Goal: Task Accomplishment & Management: Manage account settings

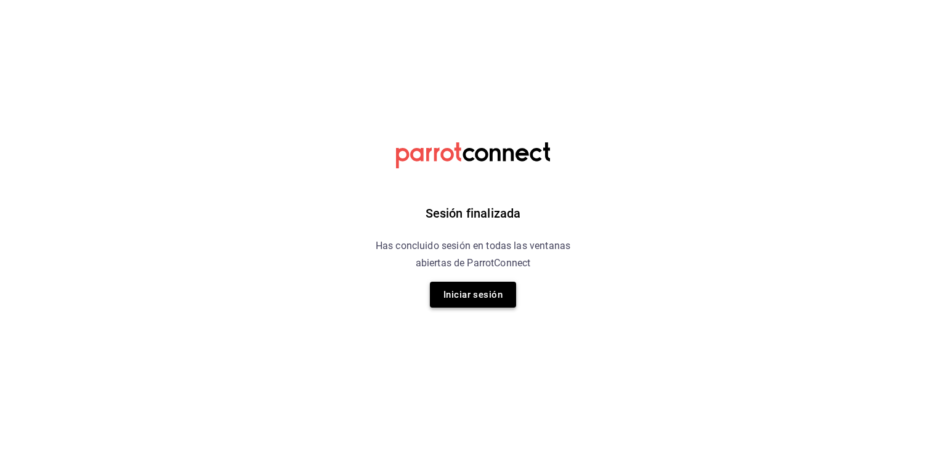
click at [488, 285] on button "Iniciar sesión" at bounding box center [473, 294] width 86 height 26
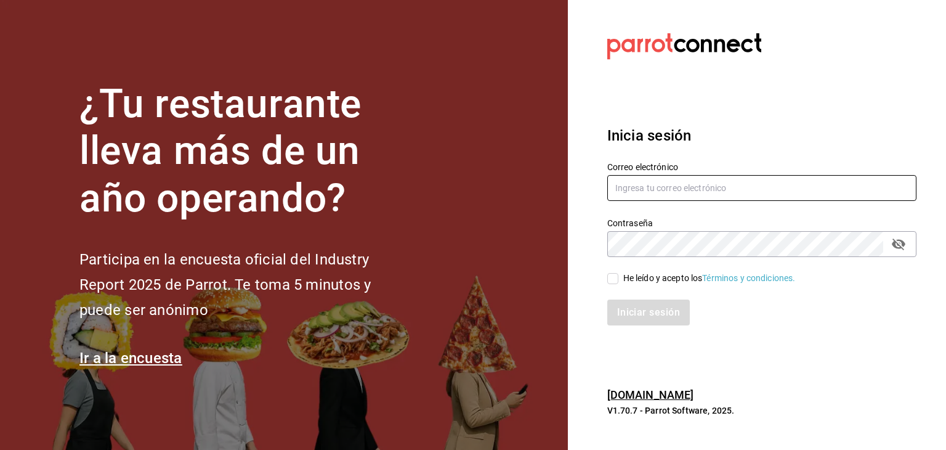
type input "elhumberto@yahoo.com"
click at [611, 274] on input "He leído y acepto los Términos y condiciones." at bounding box center [612, 278] width 11 height 11
checkbox input "true"
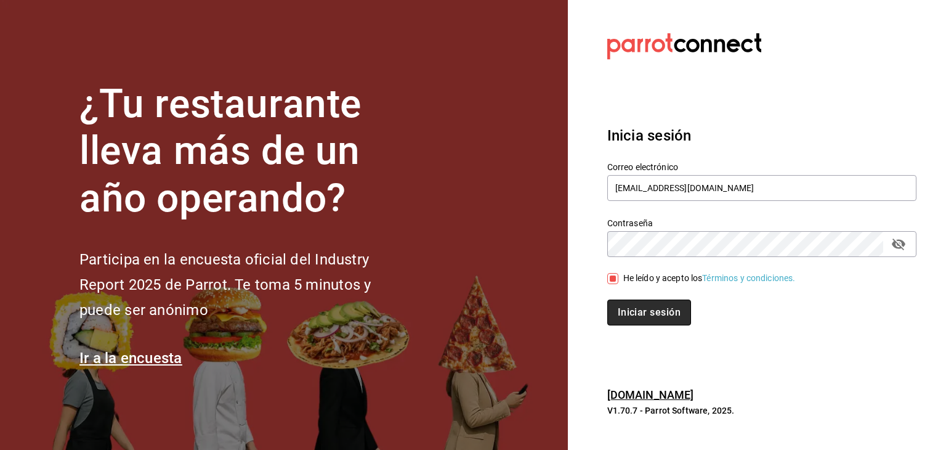
click at [636, 306] on button "Iniciar sesión" at bounding box center [649, 312] width 84 height 26
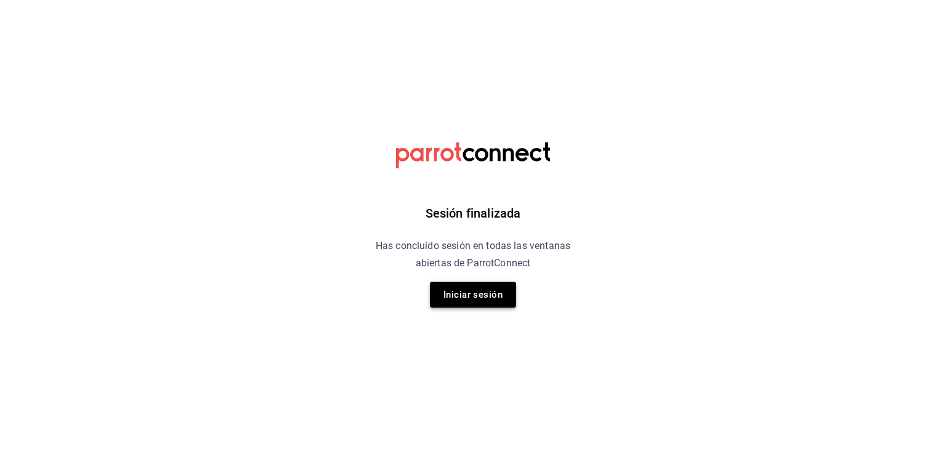
click at [453, 296] on button "Iniciar sesión" at bounding box center [473, 294] width 86 height 26
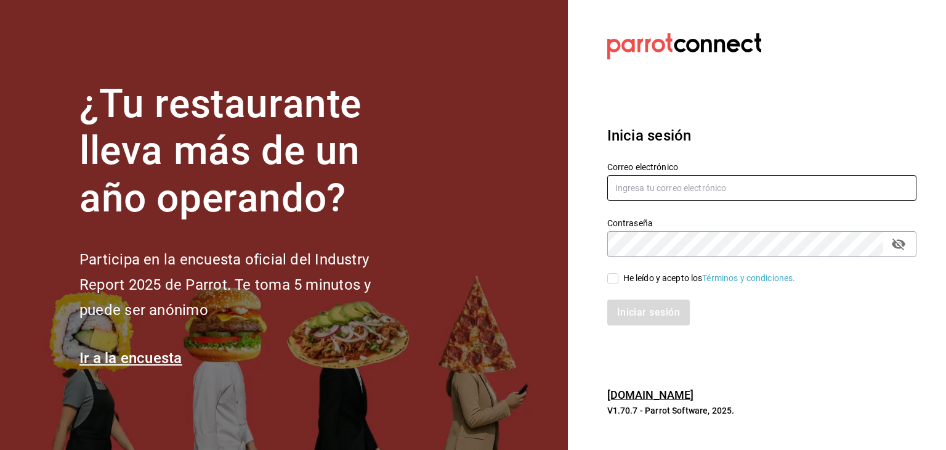
type input "elhumberto@yahoo.com"
click at [624, 284] on div "He leído y acepto los Términos y condiciones." at bounding box center [709, 278] width 172 height 13
click at [618, 284] on input "He leído y acepto los Términos y condiciones." at bounding box center [612, 278] width 11 height 11
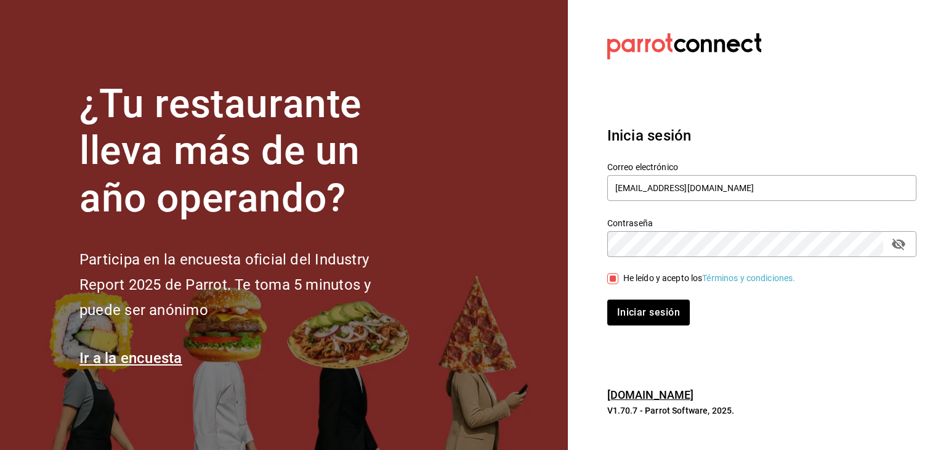
click at [617, 280] on input "He leído y acepto los Términos y condiciones." at bounding box center [612, 278] width 11 height 11
checkbox input "true"
click at [630, 302] on button "Iniciar sesión" at bounding box center [649, 312] width 84 height 26
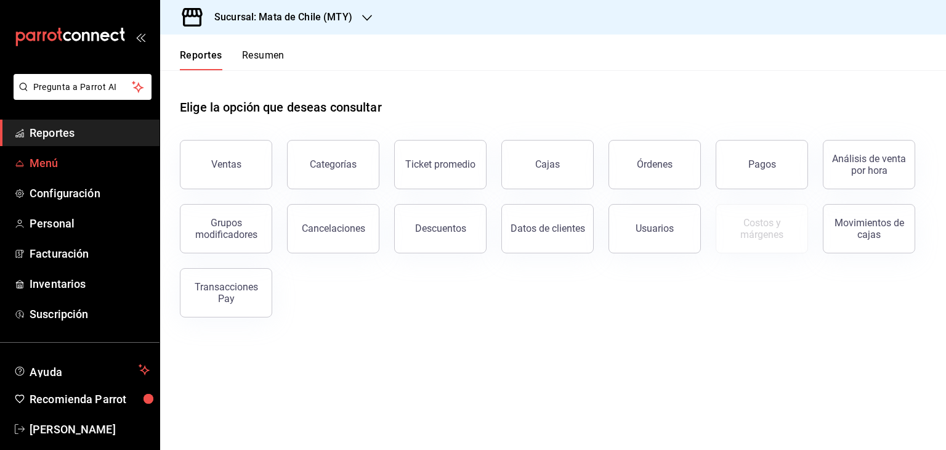
click at [46, 173] on link "Menú" at bounding box center [80, 163] width 160 height 26
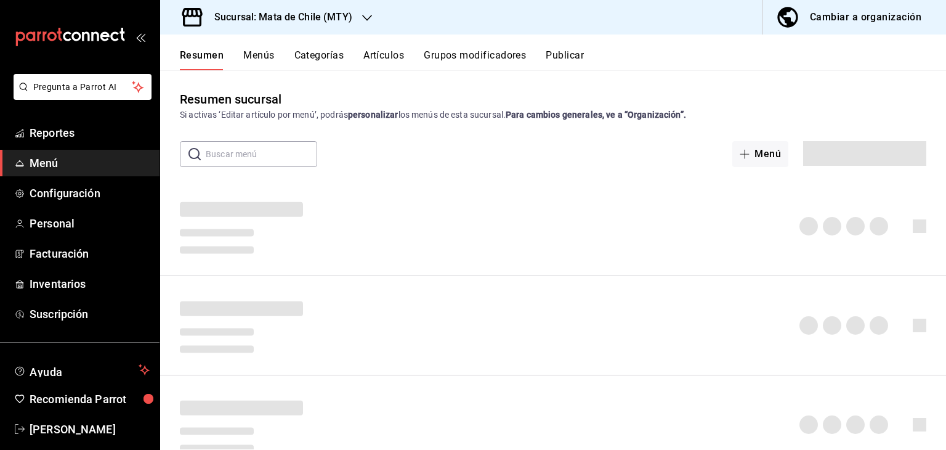
click at [314, 43] on div "Resumen Menús Categorías Artículos Grupos modificadores Publicar" at bounding box center [553, 52] width 786 height 36
click at [383, 59] on button "Artículos" at bounding box center [383, 59] width 41 height 21
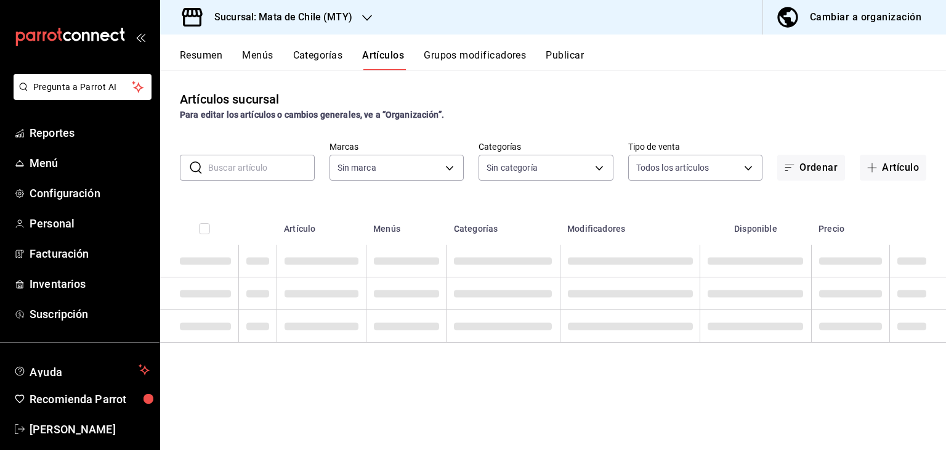
click at [886, 166] on button "Artículo" at bounding box center [893, 168] width 67 height 26
type input "c1b9de69-5af0-4687-90e4-8b231cd860aa"
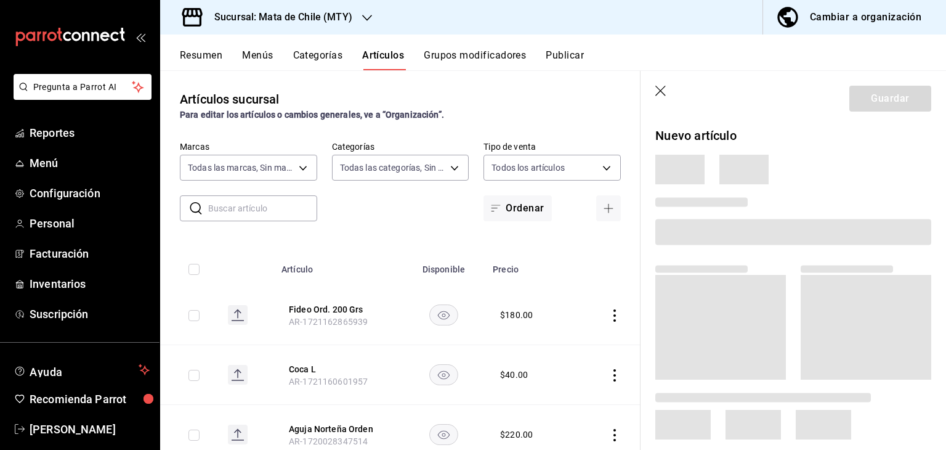
type input "9e2217ce-9d4b-4dbc-9802-e5001bdb117d,59cf0e1a-2533-4a65-9807-f3801be876d8,f7235…"
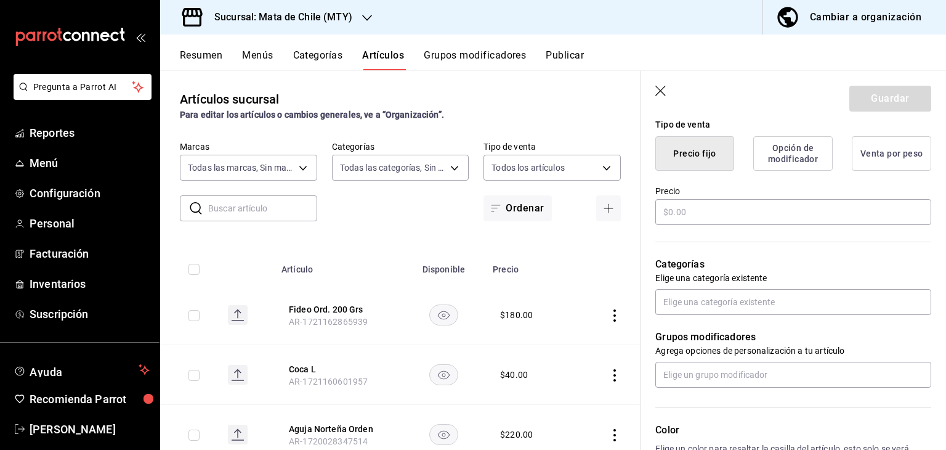
scroll to position [307, 0]
type input "-----------"
click at [695, 224] on input "text" at bounding box center [793, 213] width 276 height 26
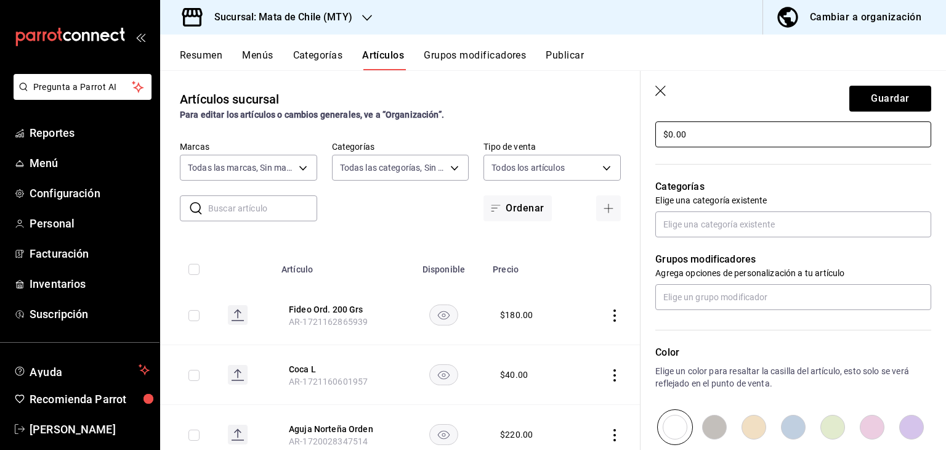
scroll to position [352, 0]
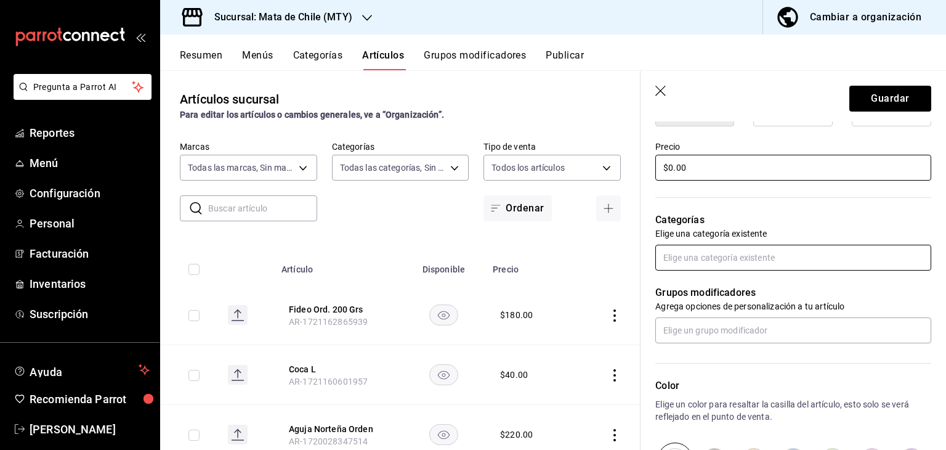
type input "$0.00"
click at [690, 265] on input "text" at bounding box center [793, 258] width 276 height 26
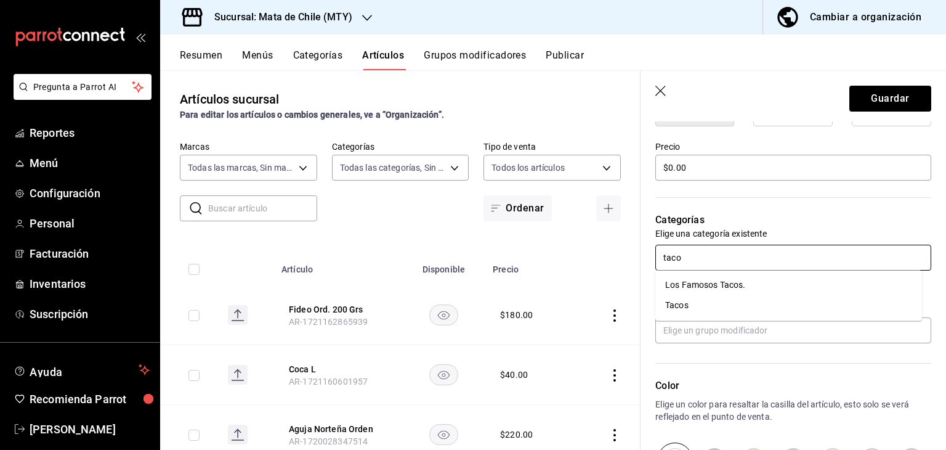
type input "tacos"
click at [685, 310] on li "Tacos" at bounding box center [788, 305] width 267 height 20
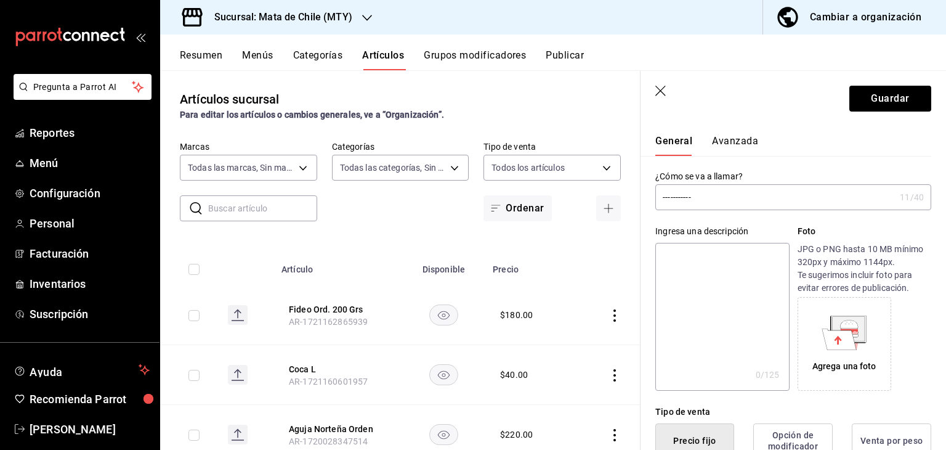
scroll to position [0, 0]
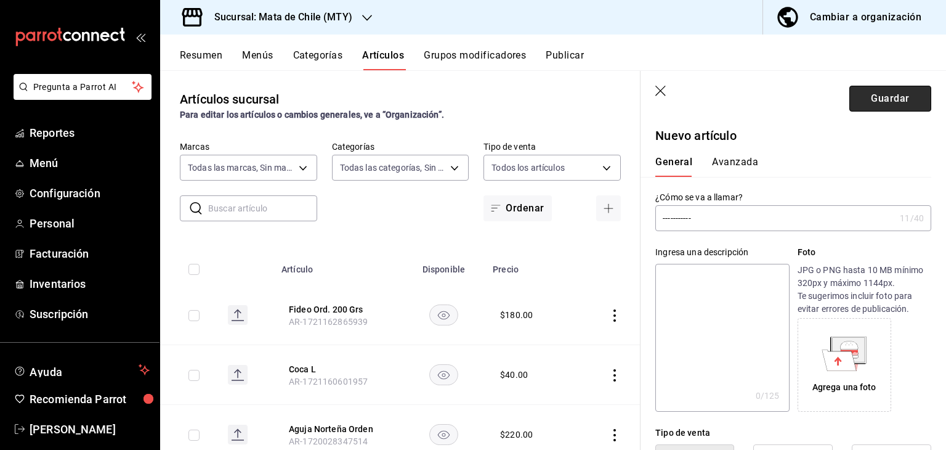
click at [875, 102] on button "Guardar" at bounding box center [890, 99] width 82 height 26
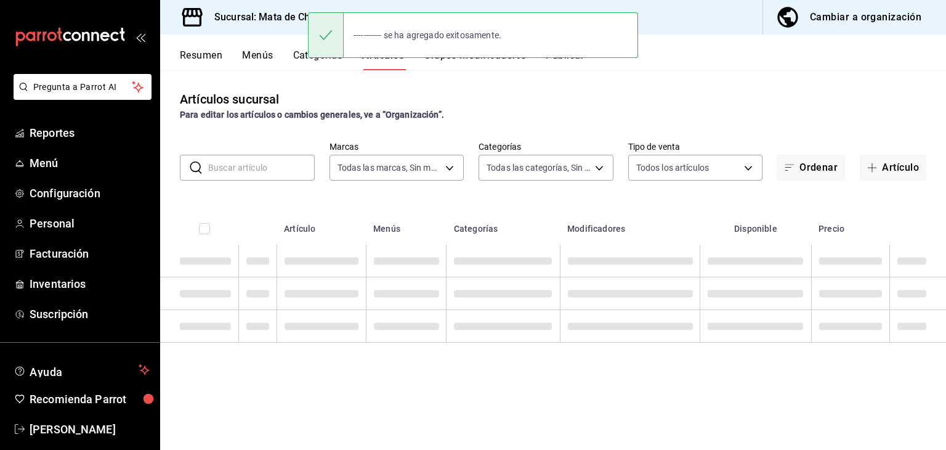
click at [565, 69] on button "Publicar" at bounding box center [565, 59] width 38 height 21
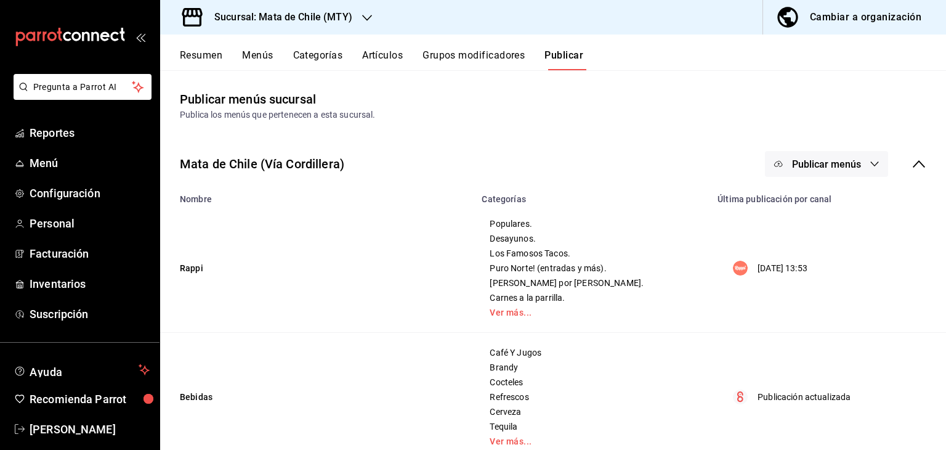
click at [795, 154] on button "Publicar menús" at bounding box center [826, 164] width 123 height 26
click at [787, 235] on circle at bounding box center [781, 239] width 20 height 20
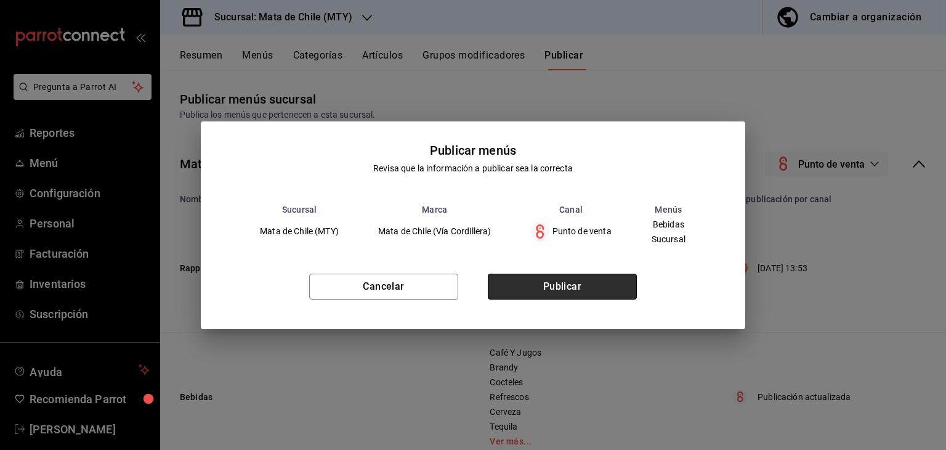
click at [540, 277] on button "Publicar" at bounding box center [562, 286] width 149 height 26
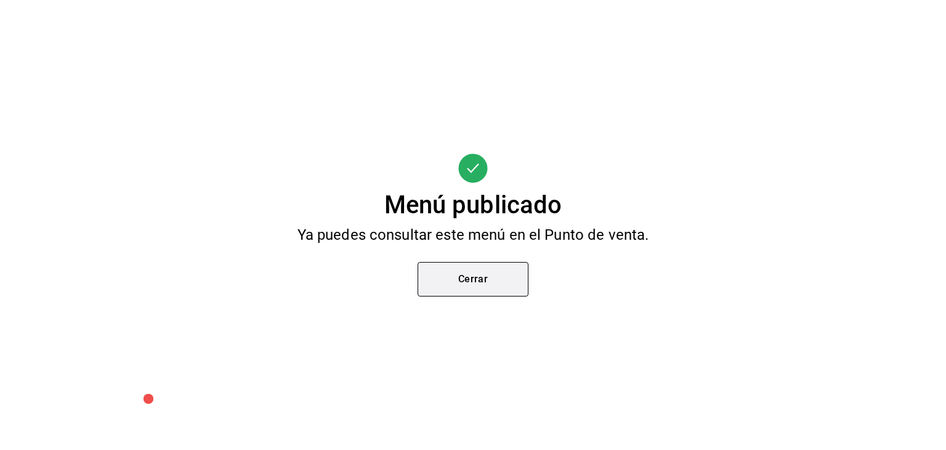
click at [495, 277] on button "Cerrar" at bounding box center [473, 279] width 111 height 34
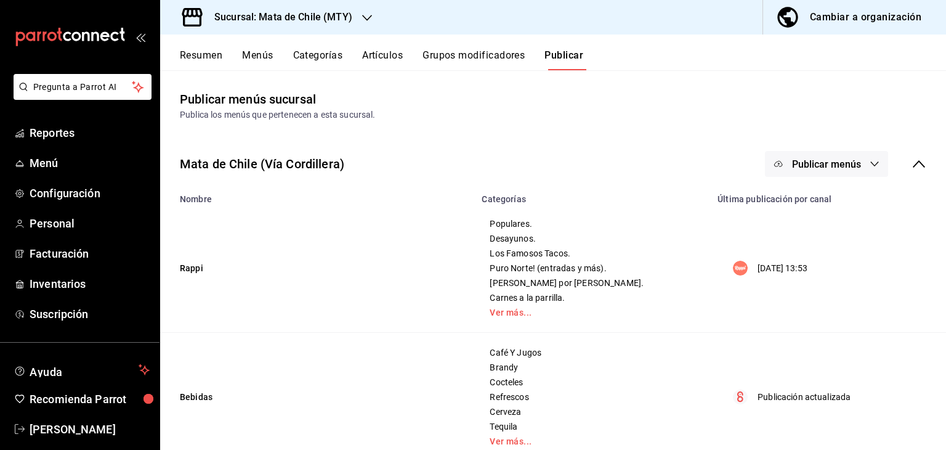
click at [382, 57] on button "Artículos" at bounding box center [382, 59] width 41 height 21
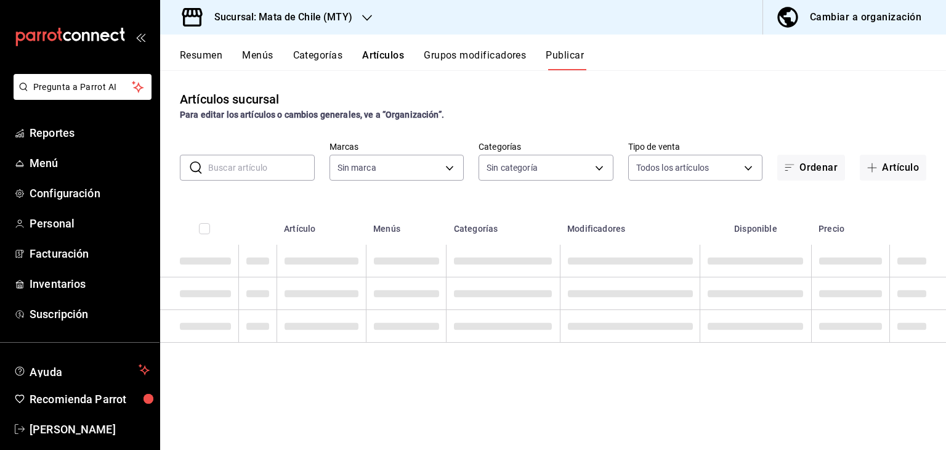
type input "c1b9de69-5af0-4687-90e4-8b231cd860aa"
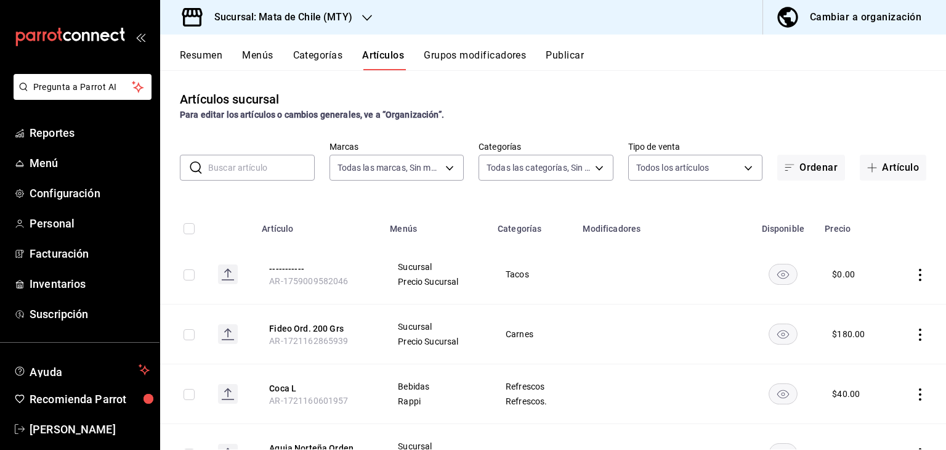
type input "c1b9de69-5af0-4687-90e4-8b231cd860aa"
type input "9e2217ce-9d4b-4dbc-9802-e5001bdb117d,59cf0e1a-2533-4a65-9807-f3801be876d8,f7235…"
click at [299, 272] on button "-----------" at bounding box center [318, 268] width 99 height 12
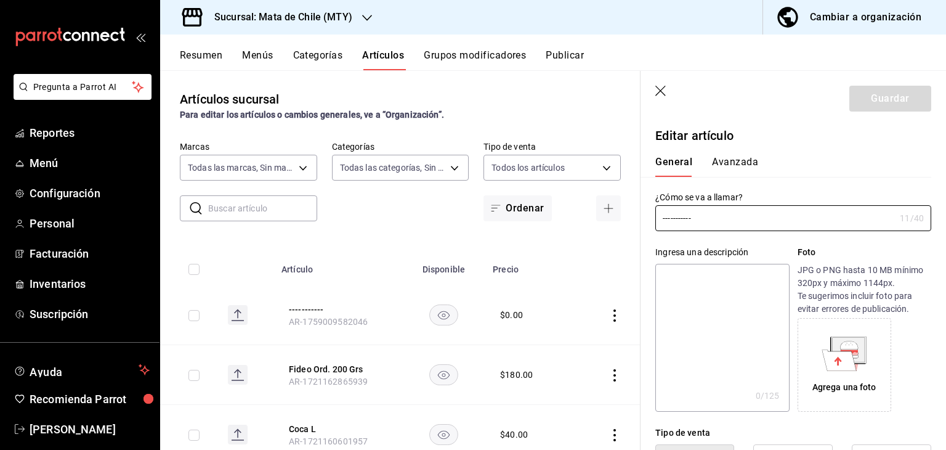
type input "$0.00"
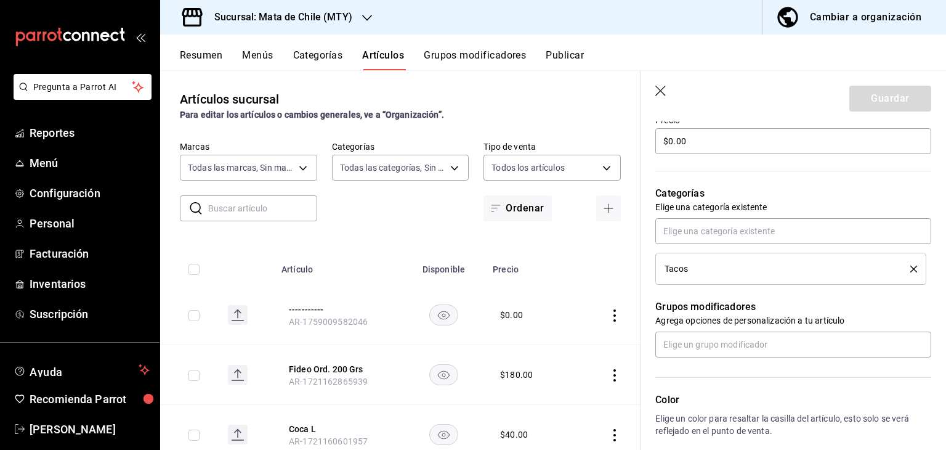
scroll to position [435, 0]
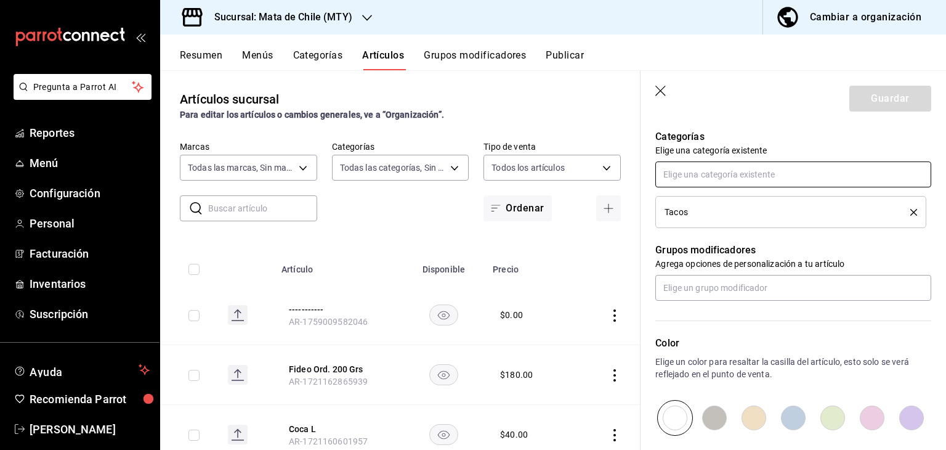
click at [698, 176] on input "text" at bounding box center [793, 174] width 276 height 26
type input "t"
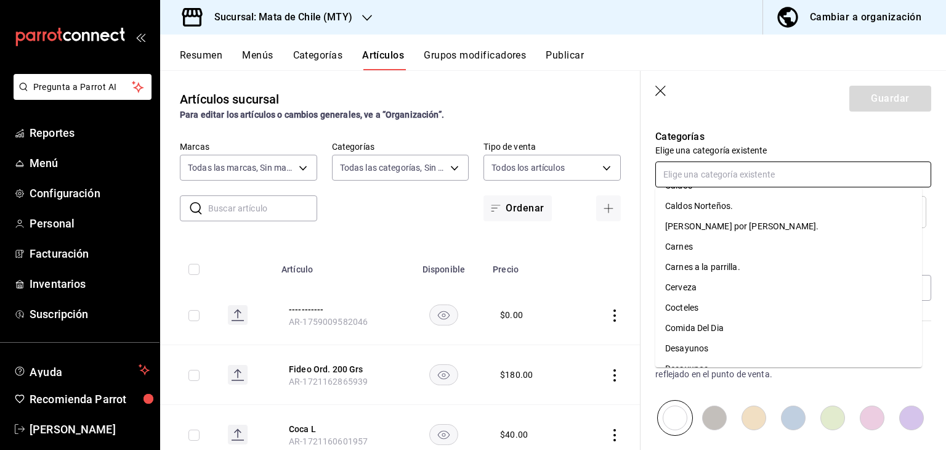
scroll to position [0, 0]
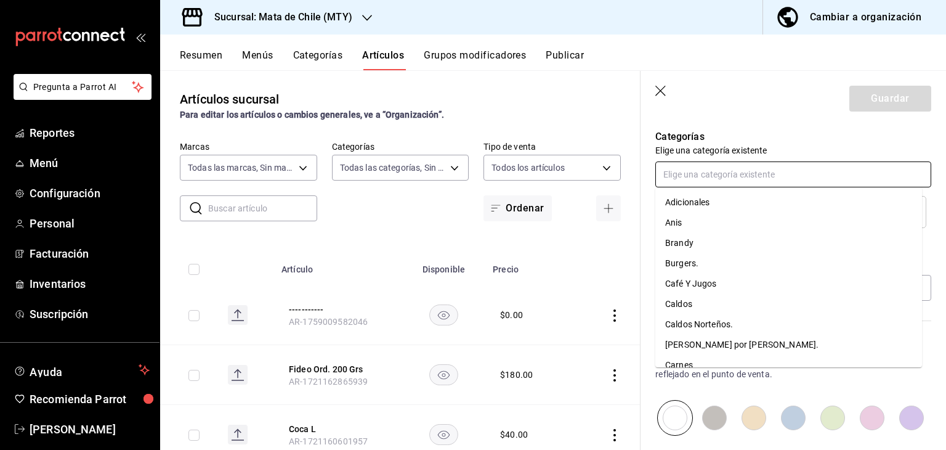
click at [686, 197] on li "Adicionales" at bounding box center [788, 202] width 267 height 20
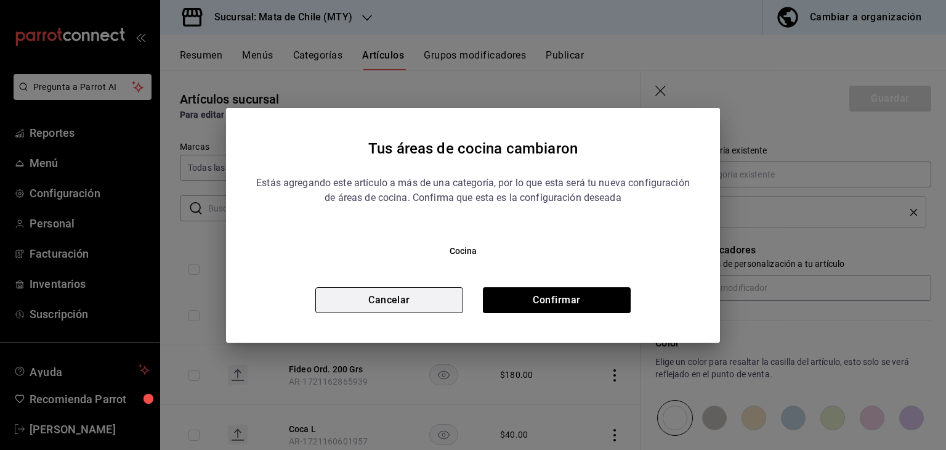
click at [376, 301] on button "Cancelar" at bounding box center [389, 300] width 148 height 26
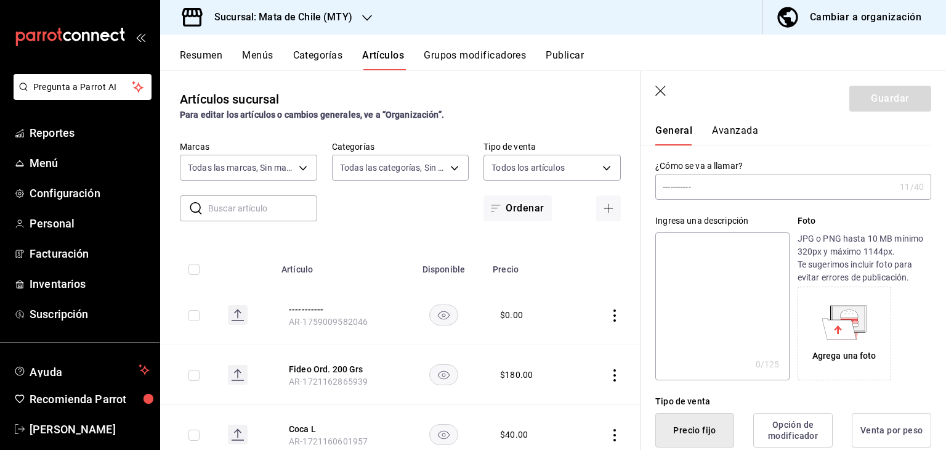
scroll to position [31, 0]
click at [652, 87] on header "Guardar" at bounding box center [794, 96] width 306 height 51
click at [660, 92] on icon "button" at bounding box center [660, 91] width 10 height 10
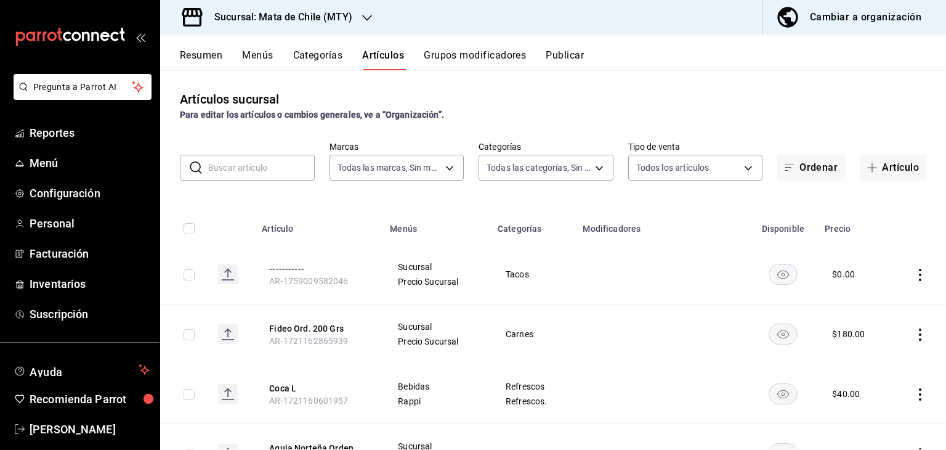
click at [919, 275] on icon "actions" at bounding box center [920, 275] width 2 height 12
click at [858, 349] on span "Eliminar" at bounding box center [873, 354] width 31 height 10
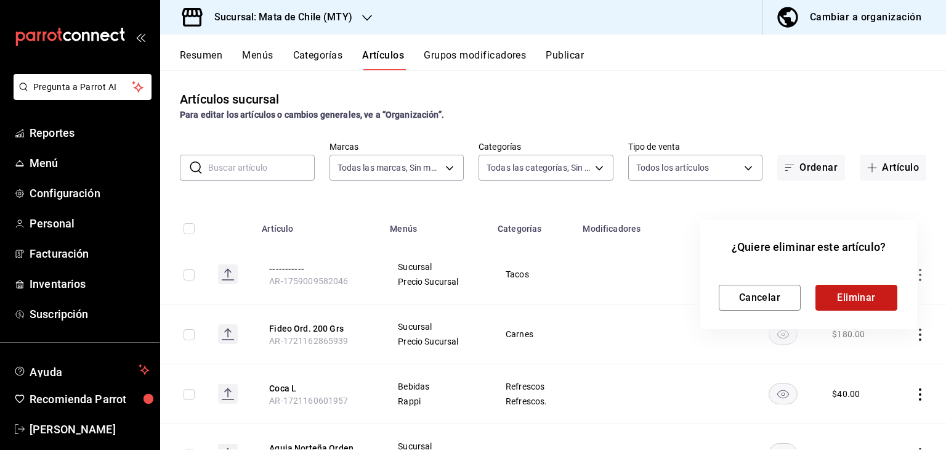
click at [851, 297] on button "Eliminar" at bounding box center [857, 298] width 82 height 26
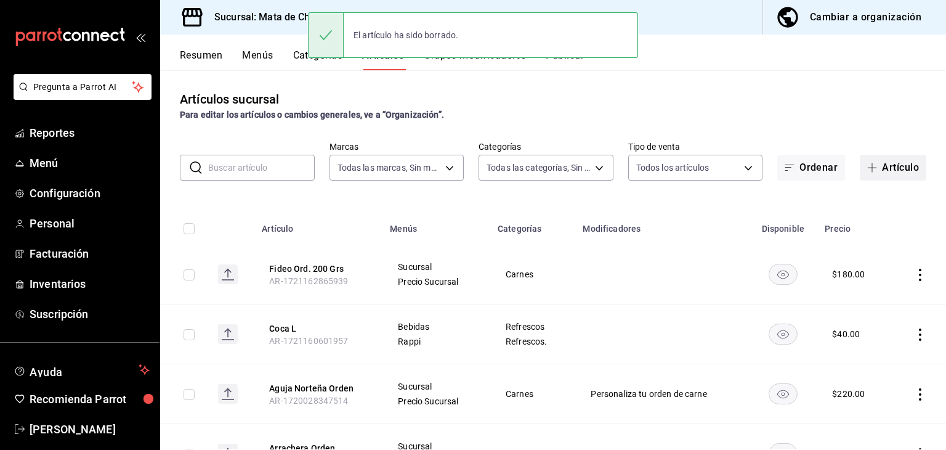
click at [872, 161] on button "Artículo" at bounding box center [893, 168] width 67 height 26
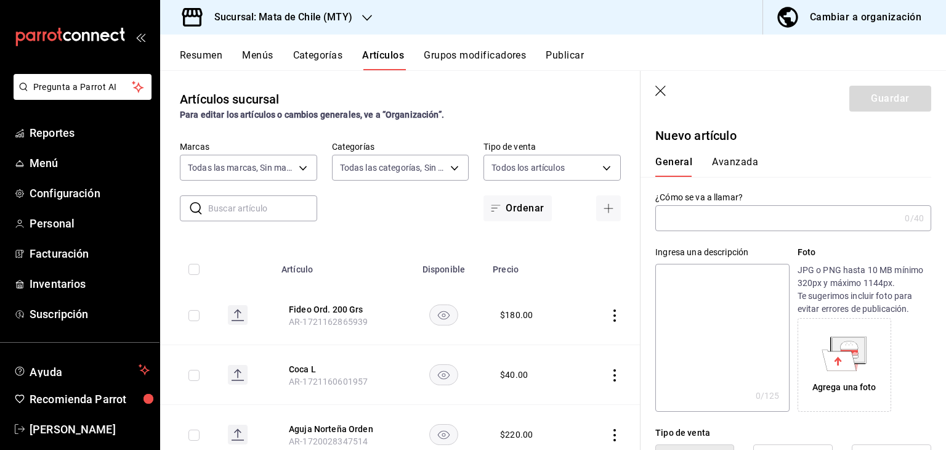
type input "+"
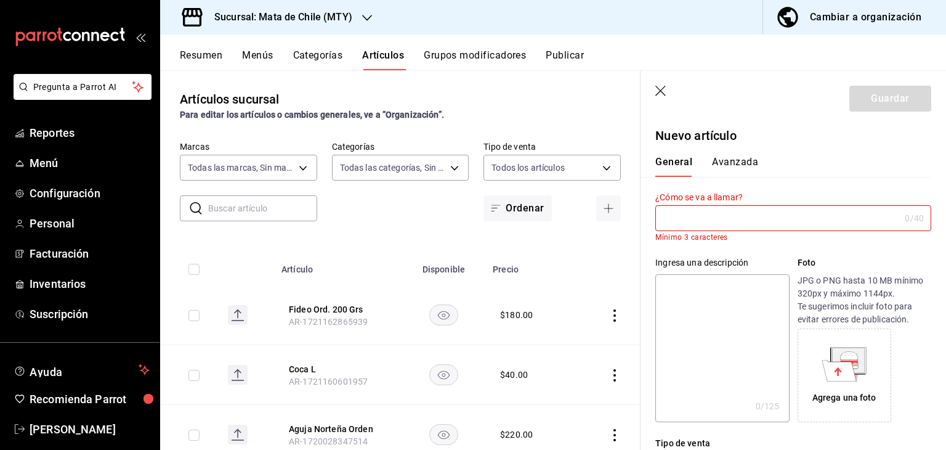
type input "."
type input "0"
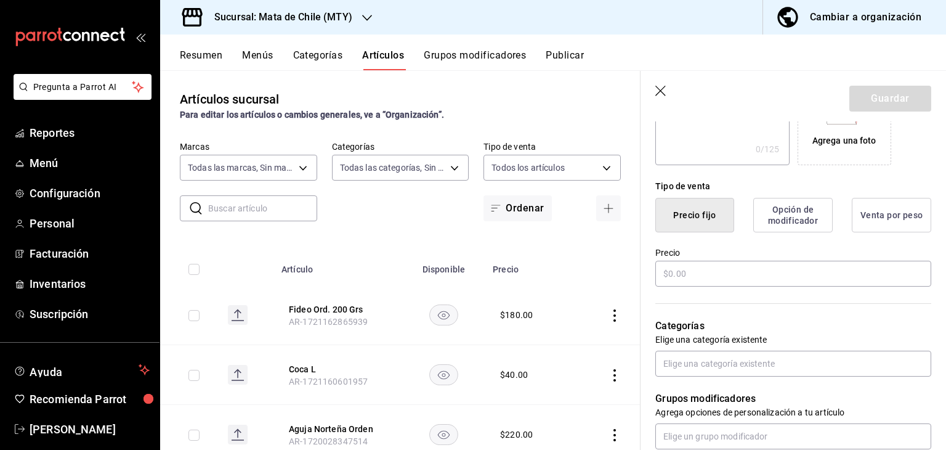
scroll to position [302, 0]
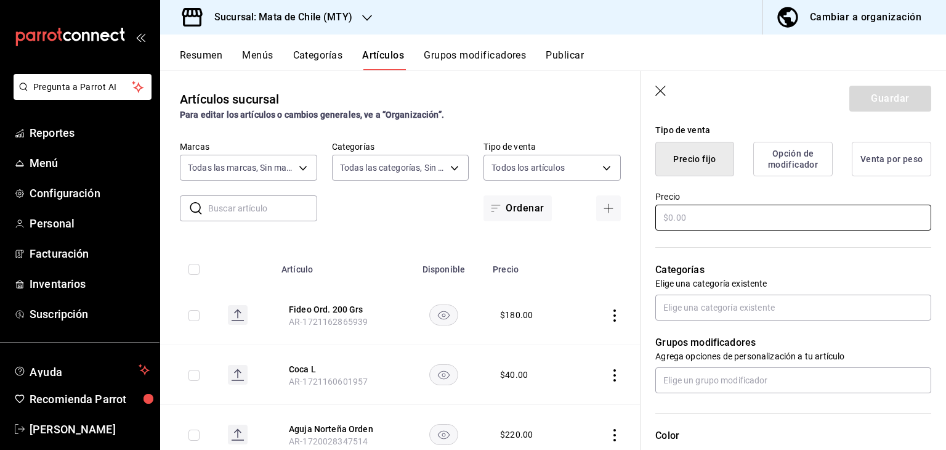
type input "--------------------"
click at [707, 213] on input "text" at bounding box center [793, 217] width 276 height 26
type input "$0.00"
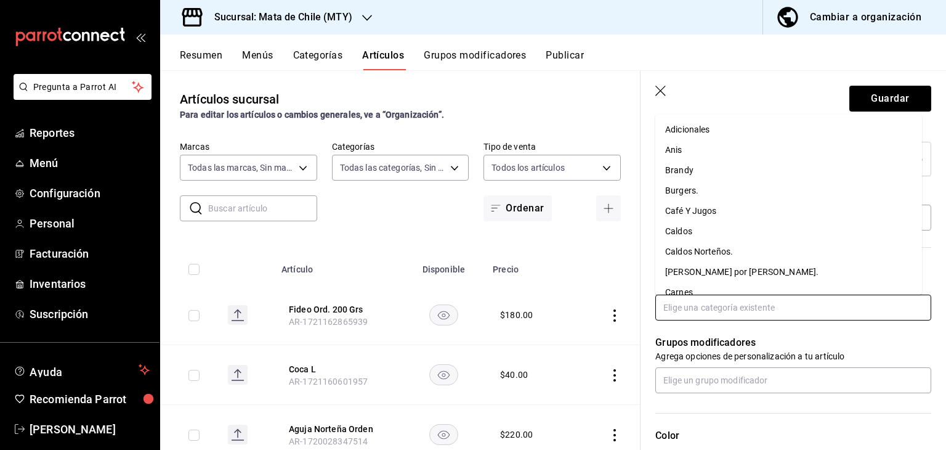
click at [681, 304] on input "text" at bounding box center [793, 307] width 276 height 26
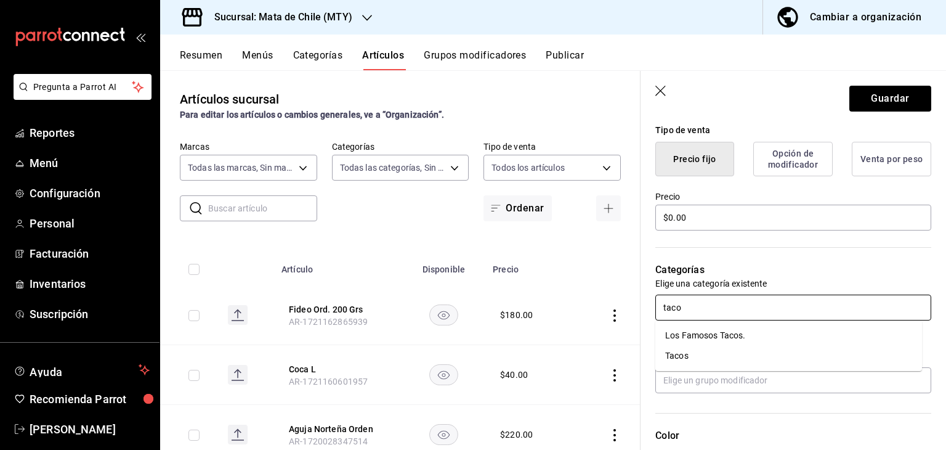
type input "tacos"
click at [686, 353] on li "Tacos" at bounding box center [788, 356] width 267 height 20
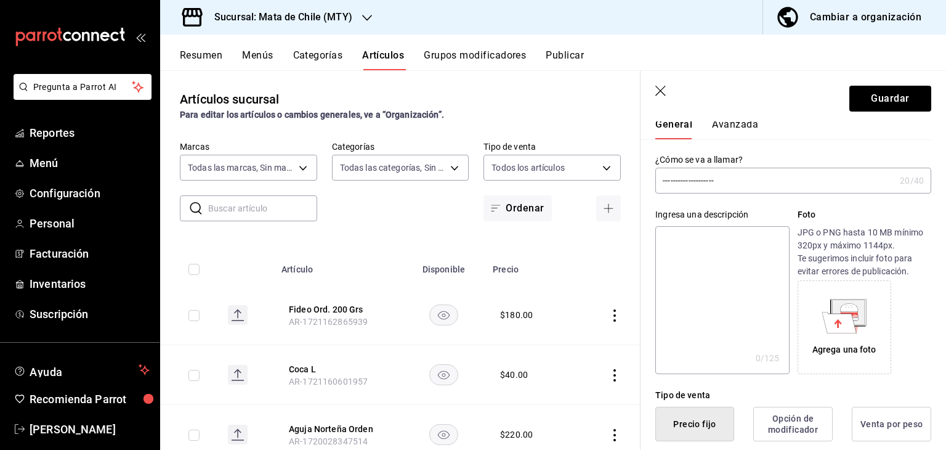
scroll to position [0, 0]
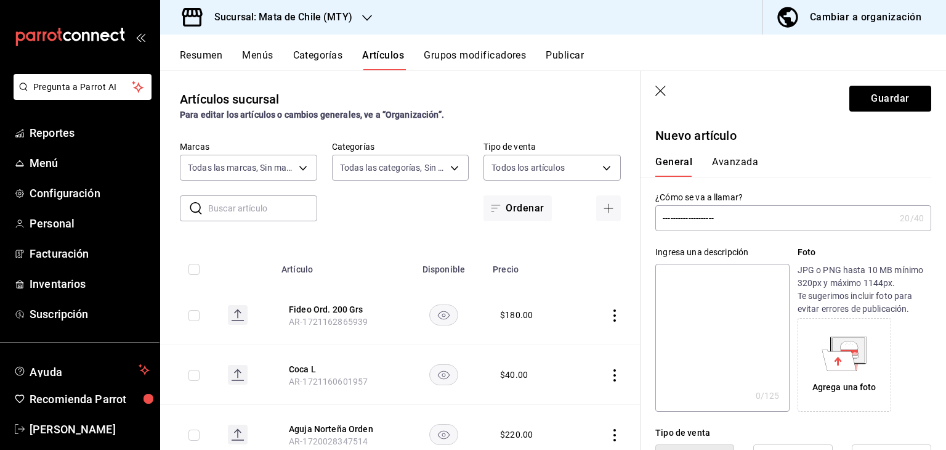
click at [710, 166] on div "General [PERSON_NAME]" at bounding box center [785, 166] width 261 height 21
click at [738, 157] on button "Avanzada" at bounding box center [735, 166] width 46 height 21
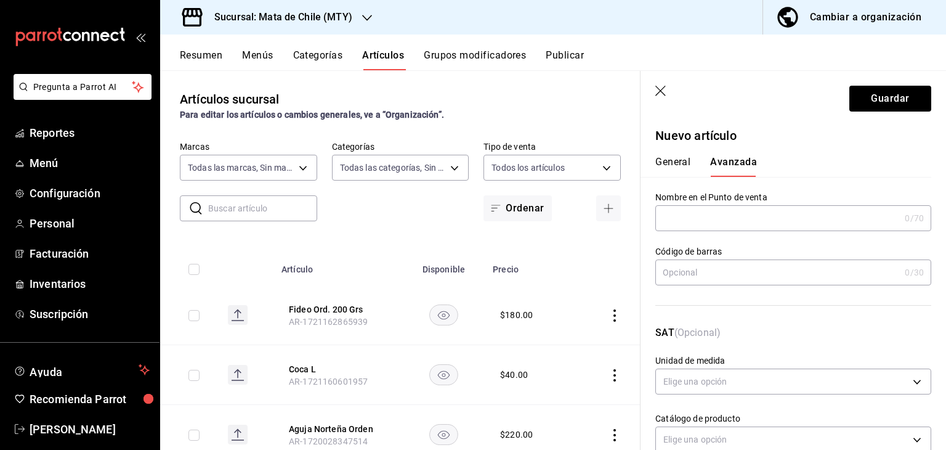
click at [668, 158] on button "General" at bounding box center [672, 166] width 35 height 21
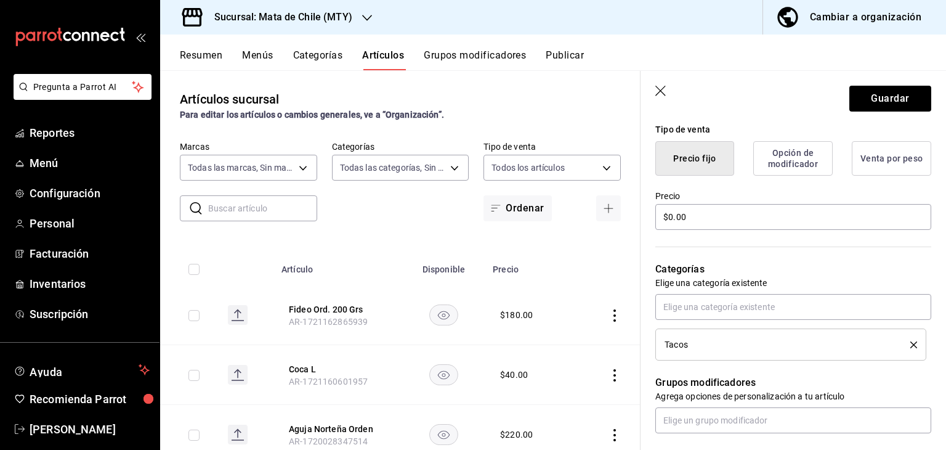
scroll to position [575, 0]
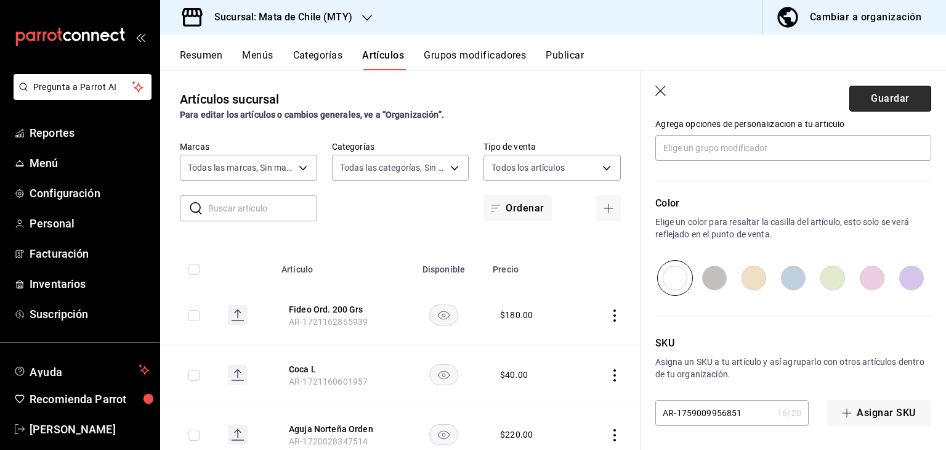
click at [877, 92] on button "Guardar" at bounding box center [890, 99] width 82 height 26
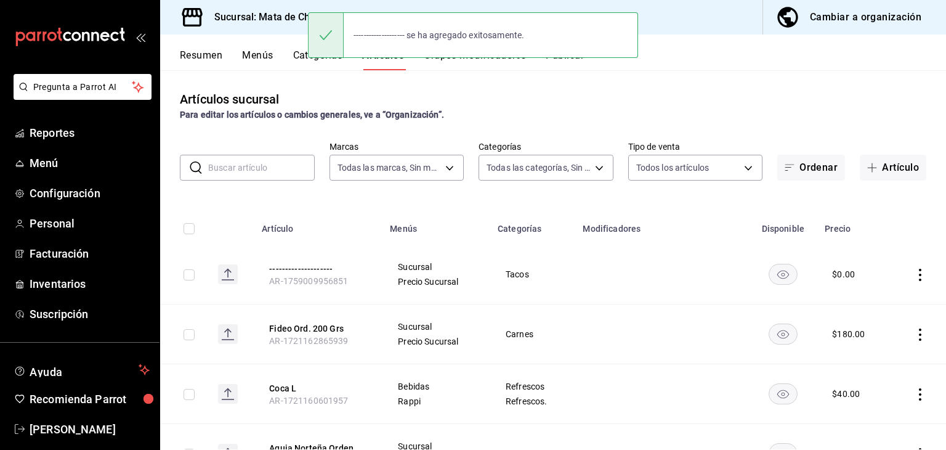
click at [561, 65] on button "Publicar" at bounding box center [565, 59] width 38 height 21
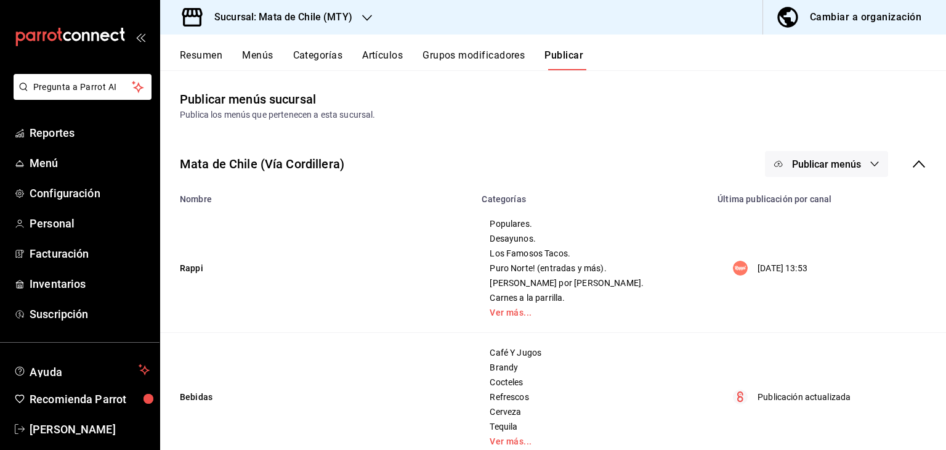
click at [816, 166] on span "Publicar menús" at bounding box center [826, 164] width 69 height 12
click at [820, 233] on span "Punto de venta" at bounding box center [835, 238] width 59 height 13
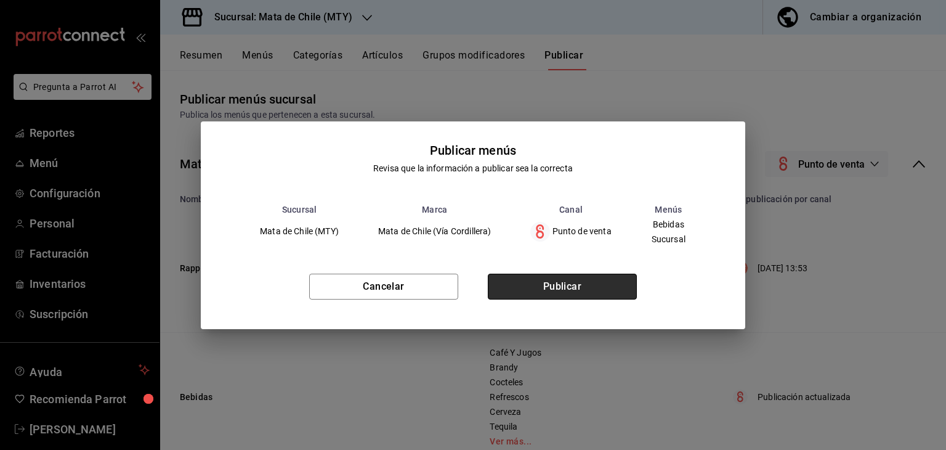
click at [568, 278] on button "Publicar" at bounding box center [562, 286] width 149 height 26
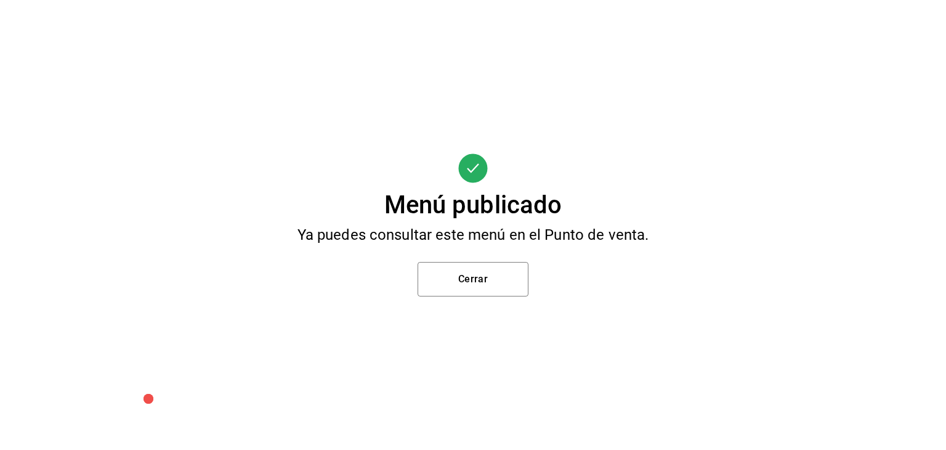
click at [510, 296] on div "Menú publicado Ya puedes consultar este menú en el Punto de venta. Cerrar" at bounding box center [473, 225] width 946 height 450
click at [493, 281] on button "Cerrar" at bounding box center [473, 279] width 111 height 34
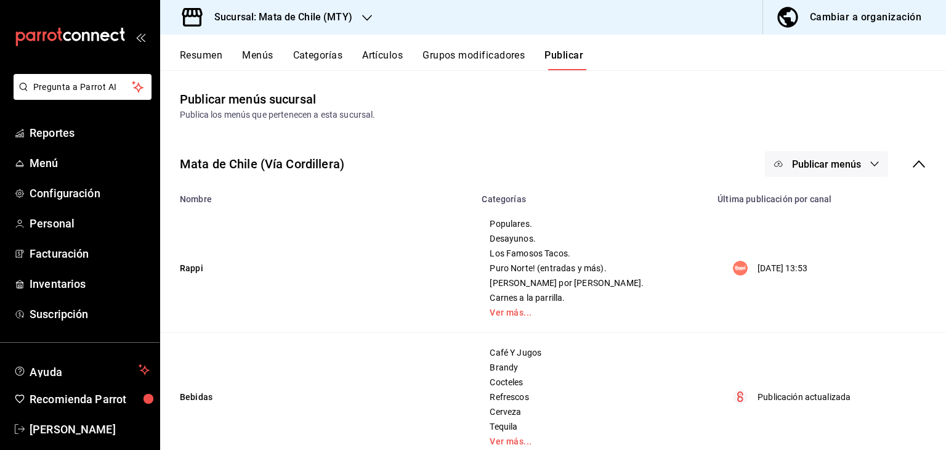
click at [379, 59] on button "Artículos" at bounding box center [382, 59] width 41 height 21
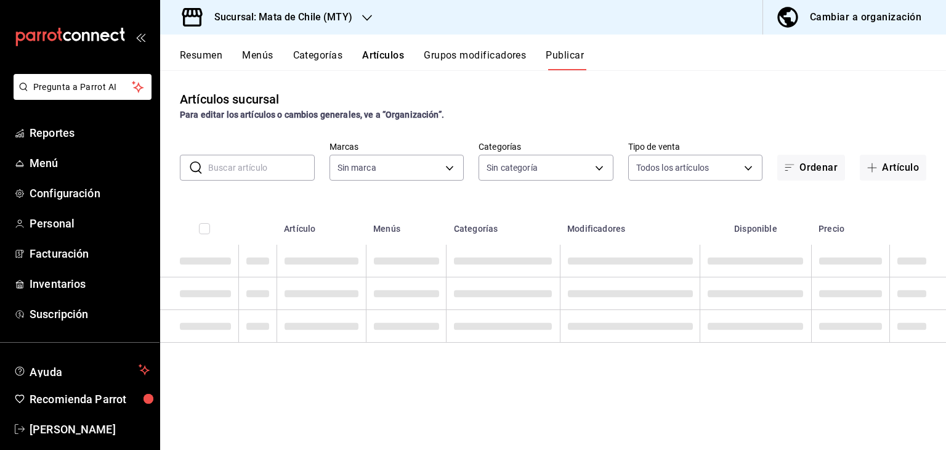
type input "c1b9de69-5af0-4687-90e4-8b231cd860aa"
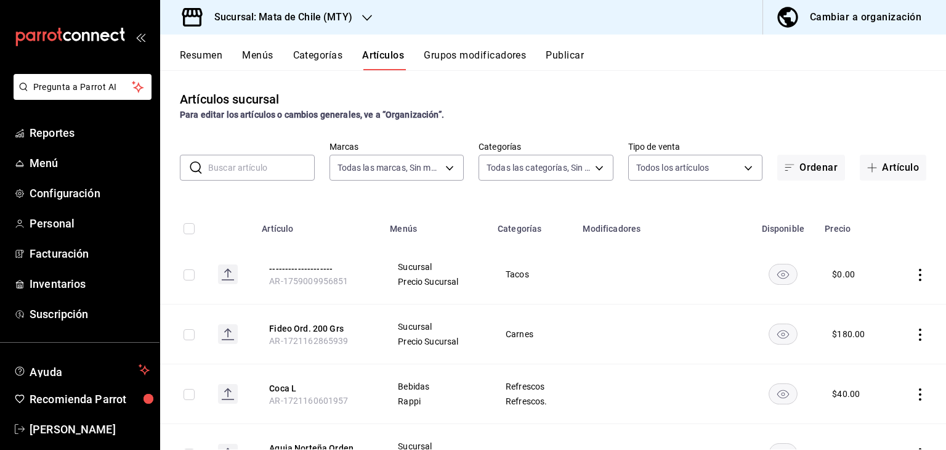
type input "c1b9de69-5af0-4687-90e4-8b231cd860aa"
type input "9e2217ce-9d4b-4dbc-9802-e5001bdb117d,59cf0e1a-2533-4a65-9807-f3801be876d8,f7235…"
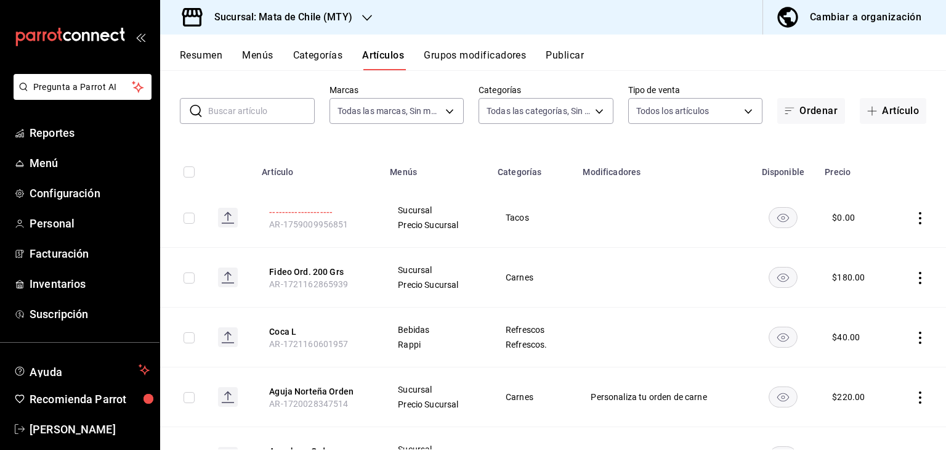
click at [279, 211] on button "--------------------" at bounding box center [318, 212] width 99 height 12
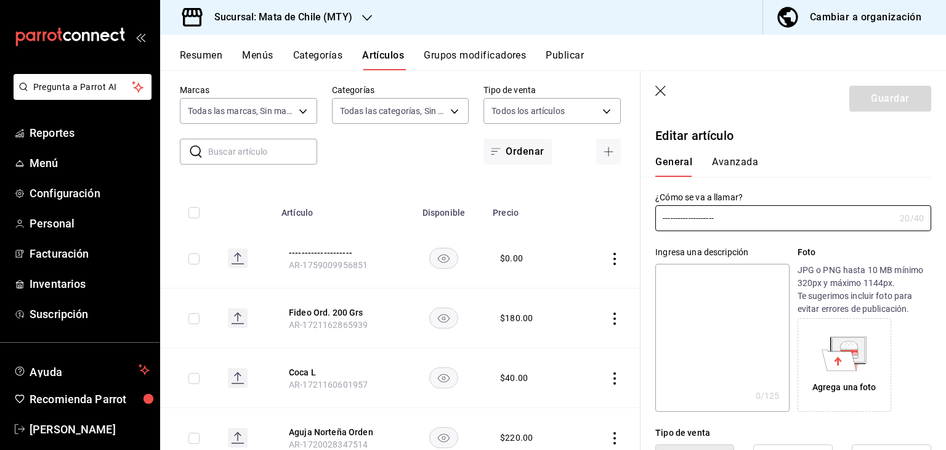
type input "$0.00"
click at [559, 52] on button "Publicar" at bounding box center [565, 59] width 38 height 21
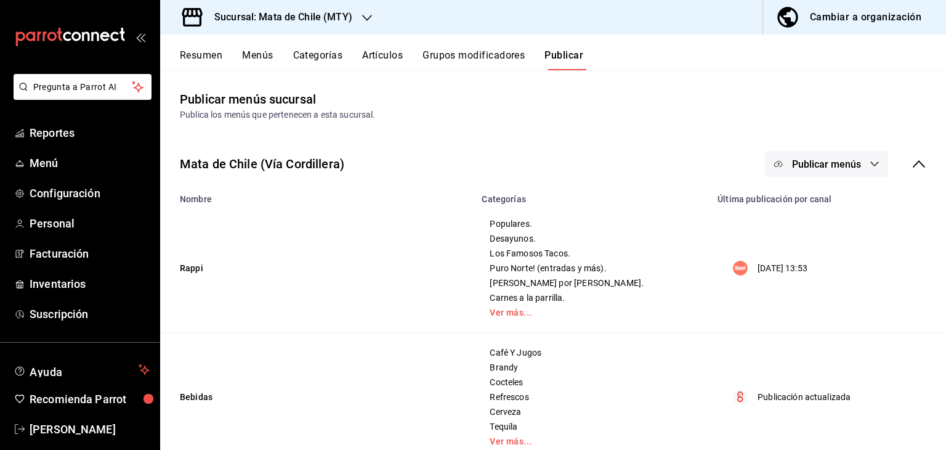
click at [798, 152] on button "Publicar menús" at bounding box center [826, 164] width 123 height 26
click at [773, 245] on icon at bounding box center [781, 239] width 20 height 20
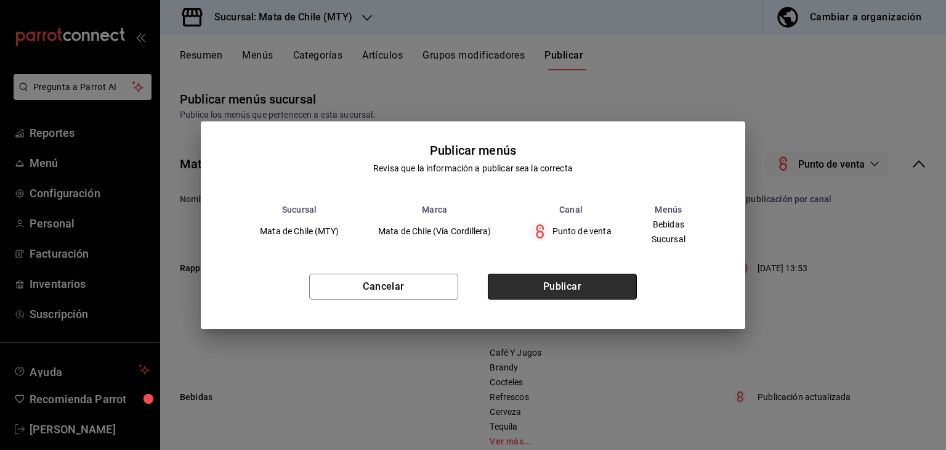
click at [536, 283] on button "Publicar" at bounding box center [562, 286] width 149 height 26
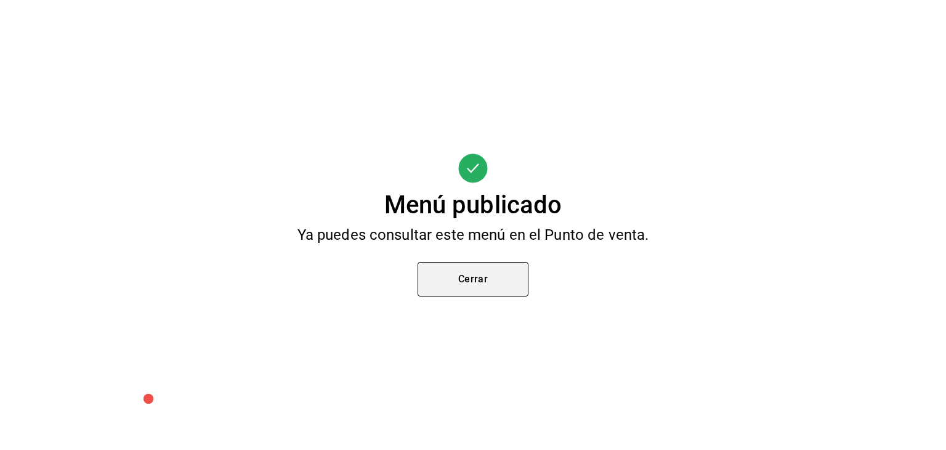
click at [463, 289] on button "Cerrar" at bounding box center [473, 279] width 111 height 34
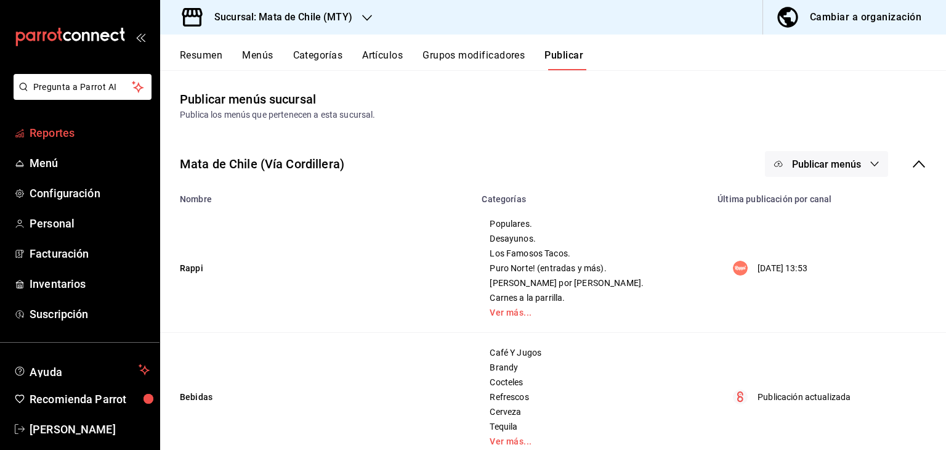
click at [79, 127] on span "Reportes" at bounding box center [90, 132] width 120 height 17
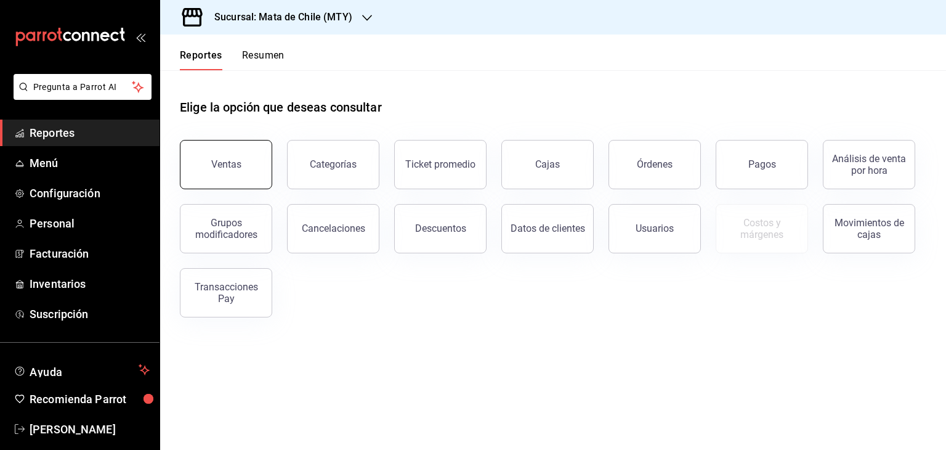
click at [193, 177] on button "Ventas" at bounding box center [226, 164] width 92 height 49
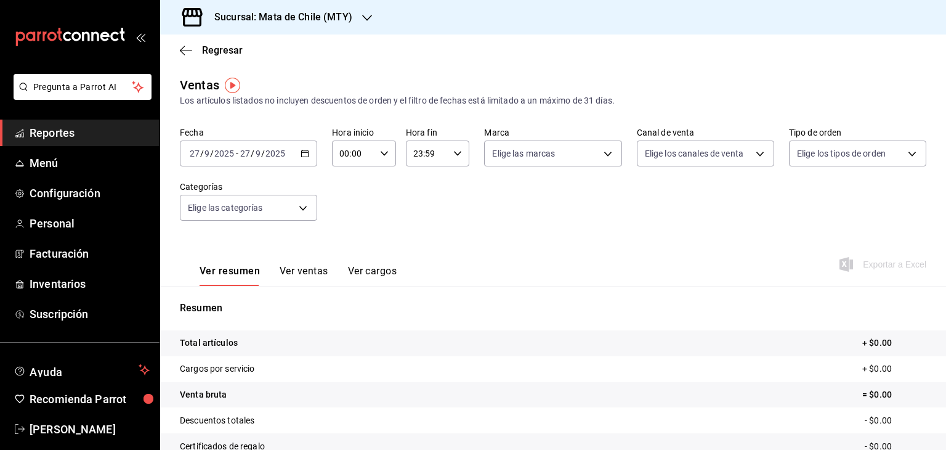
click at [256, 156] on input "9" at bounding box center [258, 153] width 6 height 10
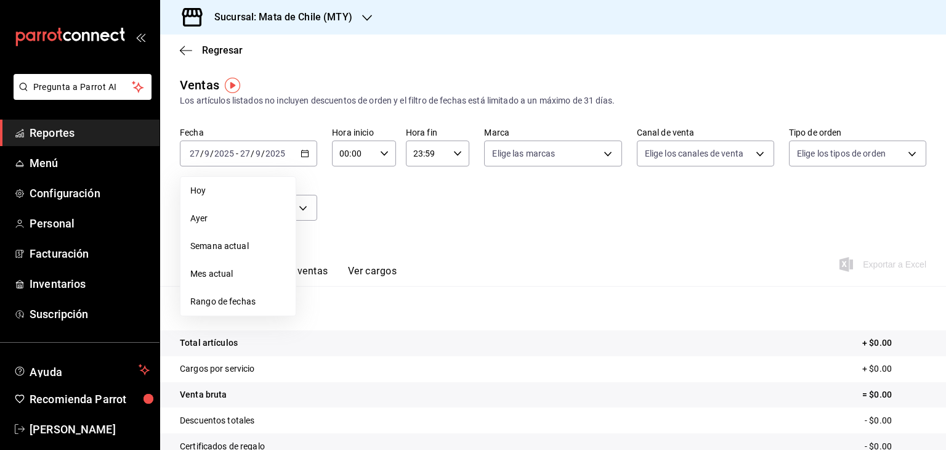
click at [519, 219] on div "Fecha [DATE] [DATE] - [DATE] [DATE] [DATE] [DATE] Semana actual Mes actual Rang…" at bounding box center [553, 181] width 747 height 108
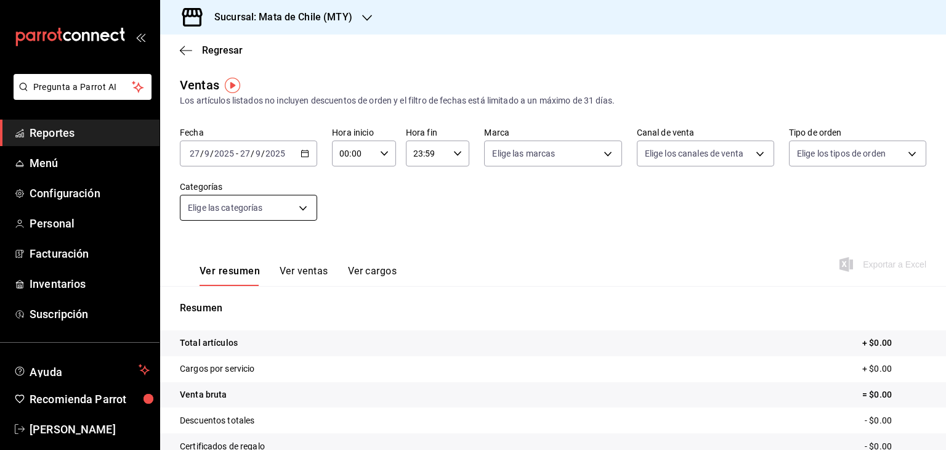
click at [295, 201] on body "Pregunta a Parrot AI Reportes Menú Configuración Personal Facturación Inventari…" at bounding box center [473, 225] width 946 height 450
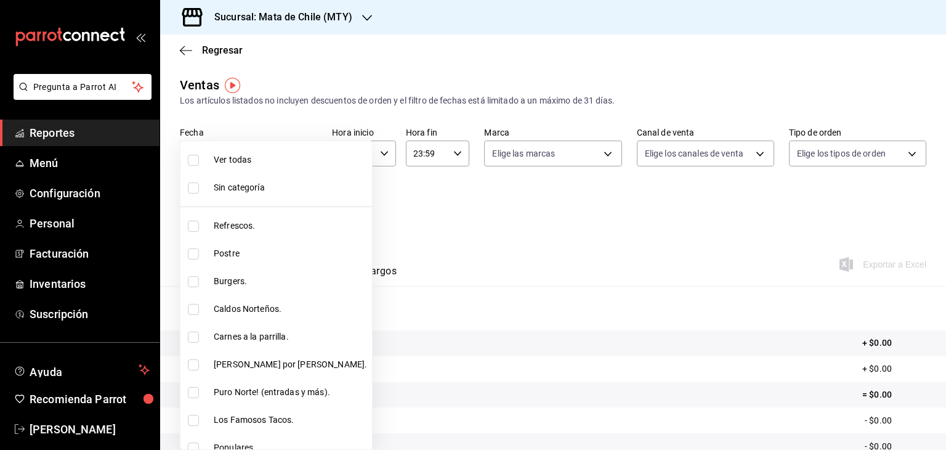
click at [436, 211] on div at bounding box center [473, 225] width 946 height 450
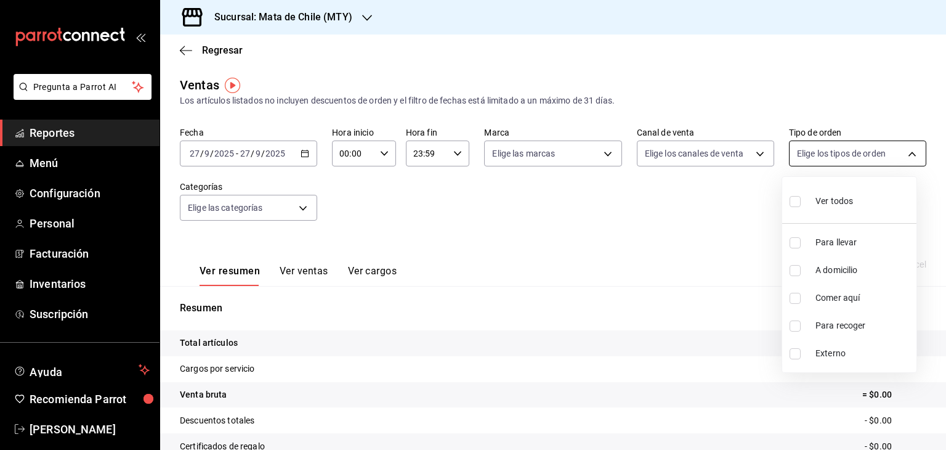
click at [807, 156] on body "Pregunta a Parrot AI Reportes Menú Configuración Personal Facturación Inventari…" at bounding box center [473, 225] width 946 height 450
click at [540, 217] on div at bounding box center [473, 225] width 946 height 450
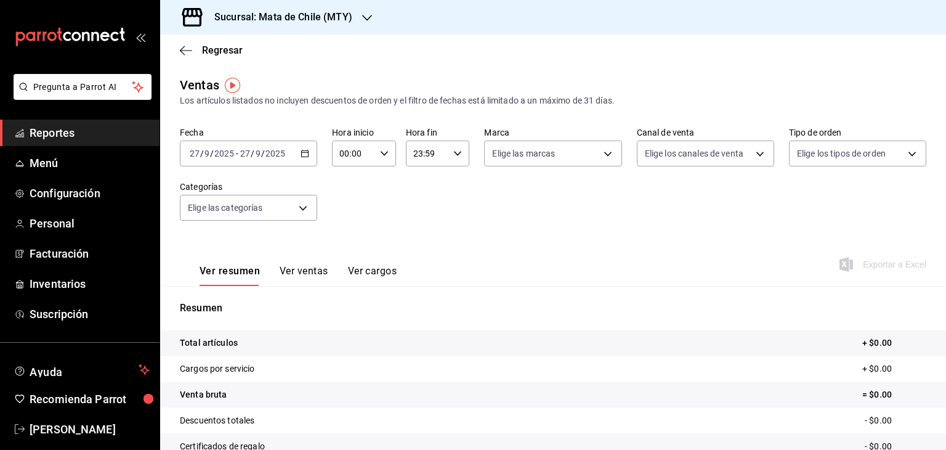
click at [304, 17] on h3 "Sucursal: Mata de Chile (MTY)" at bounding box center [278, 17] width 148 height 15
click at [261, 82] on span "Mata de Chile (Metepec)" at bounding box center [217, 81] width 94 height 13
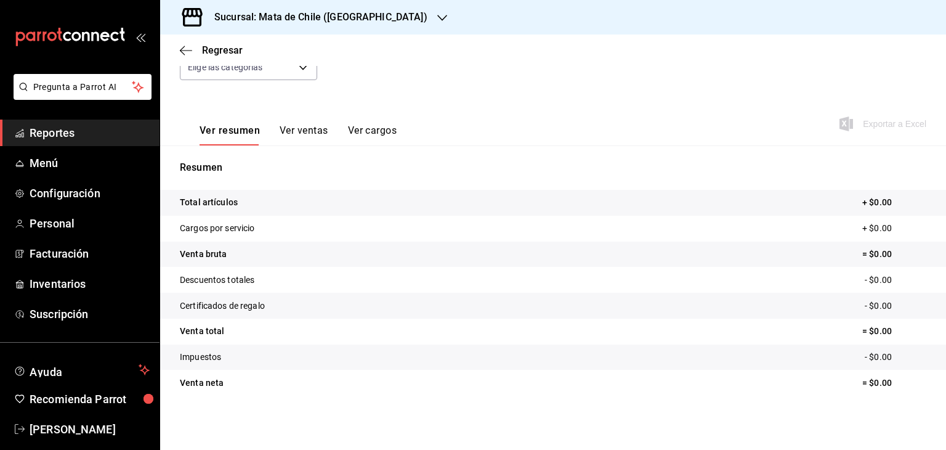
click at [304, 130] on button "Ver ventas" at bounding box center [304, 134] width 49 height 21
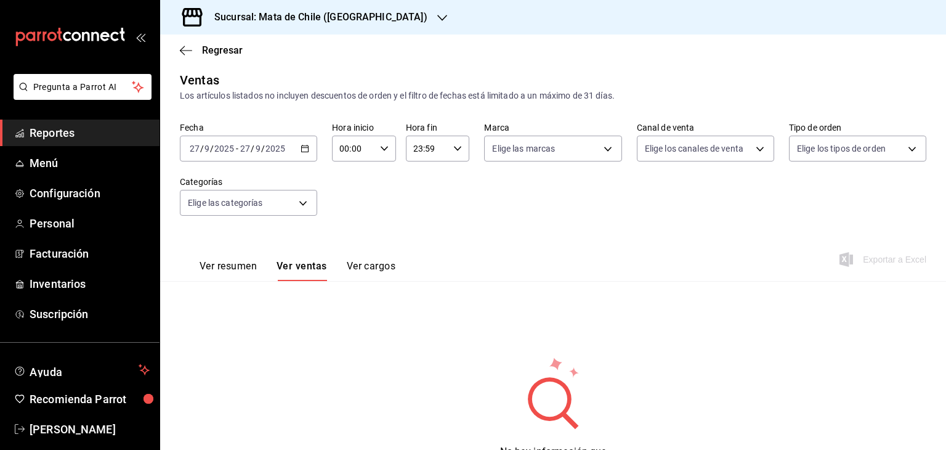
scroll to position [68, 0]
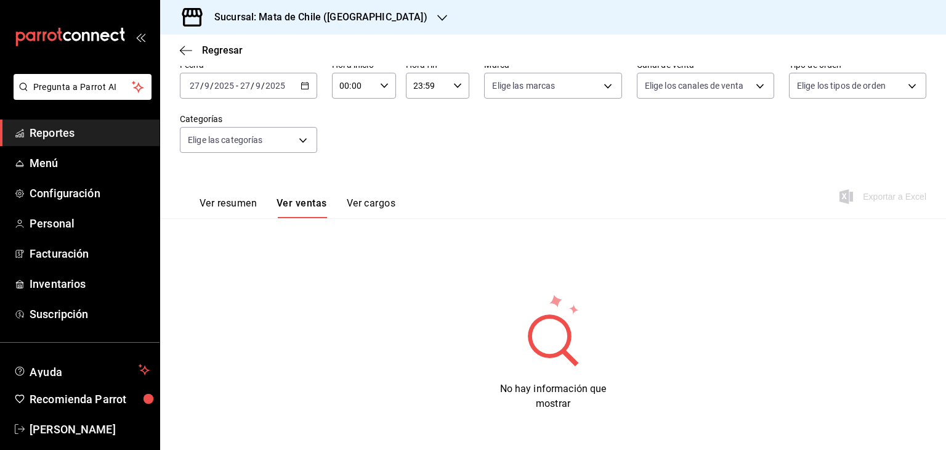
click at [218, 208] on button "Ver resumen" at bounding box center [228, 207] width 57 height 21
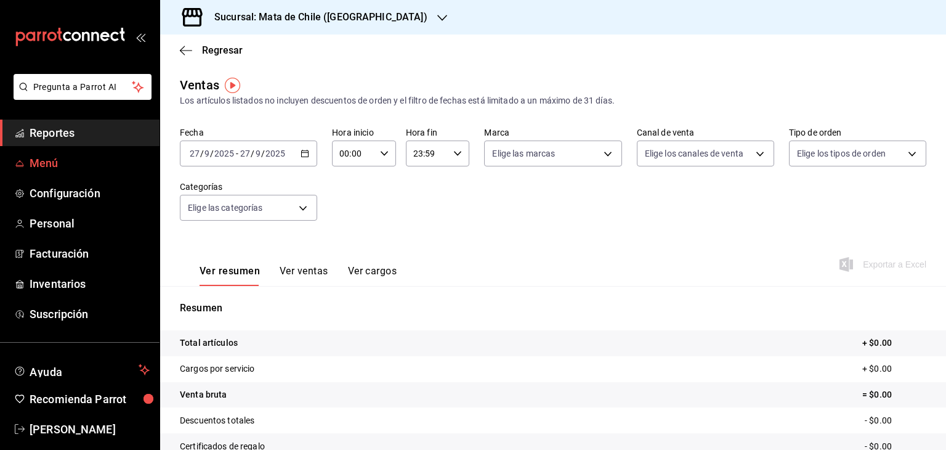
click at [52, 169] on span "Menú" at bounding box center [90, 163] width 120 height 17
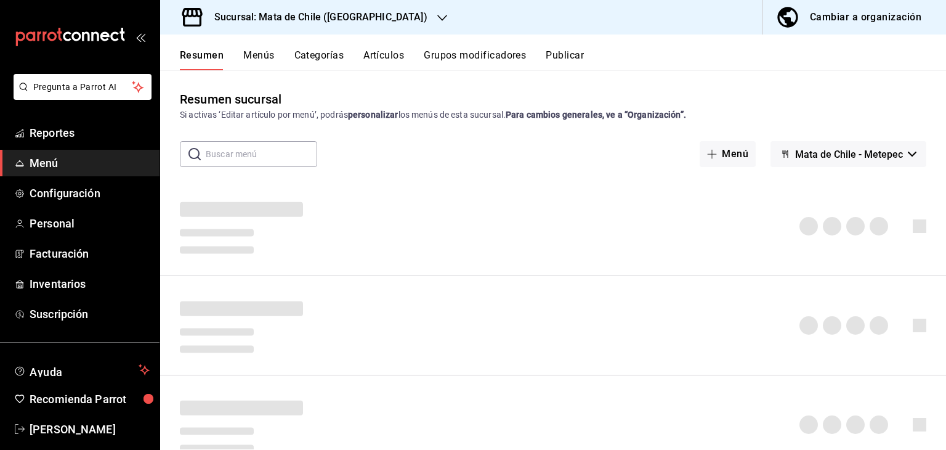
click at [376, 55] on button "Artículos" at bounding box center [383, 59] width 41 height 21
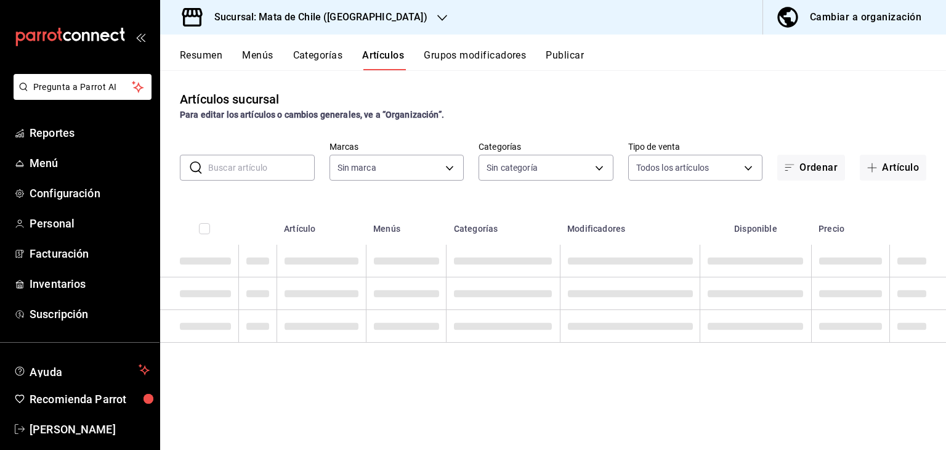
type input "f4b11457-1122-4e93-a1fc-b810eb3748b2"
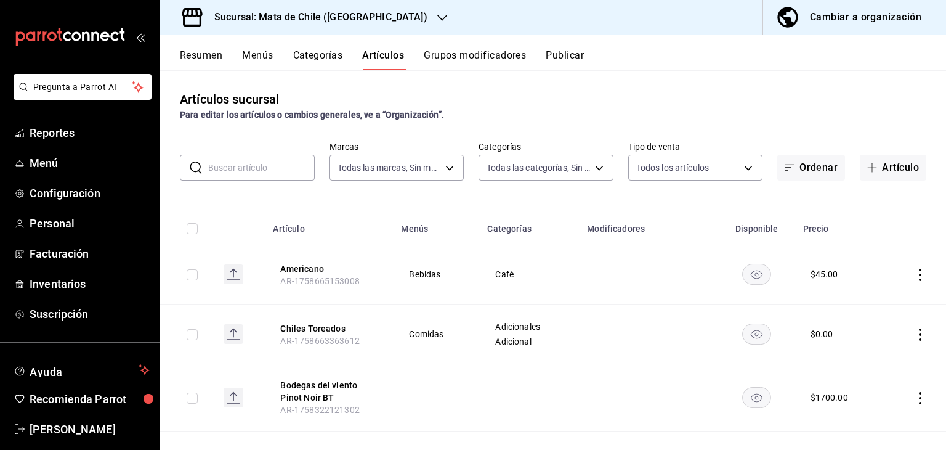
type input "cf65fc5d-9121-4a1d-bb15-005ec5fbc342,a1fec979-7794-49c6-bfe9-4bedd1fc643c,d733d…"
click at [302, 171] on input "text" at bounding box center [261, 167] width 107 height 25
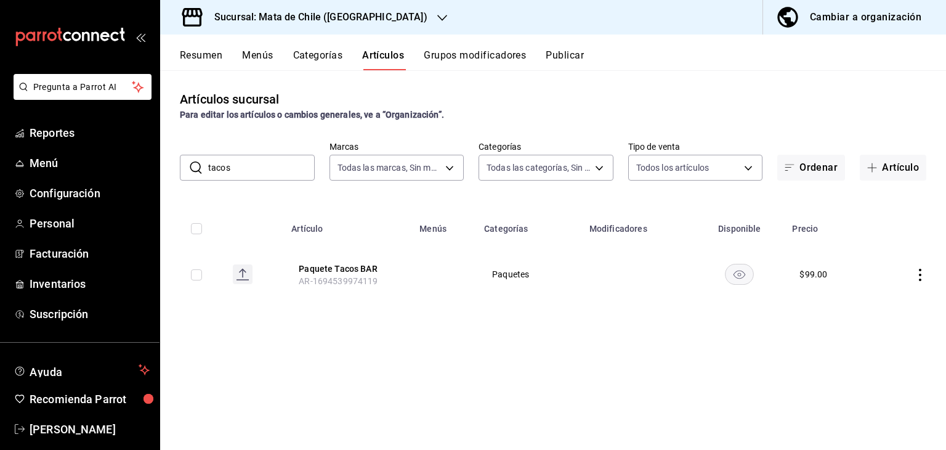
click at [270, 161] on input "tacos" at bounding box center [261, 167] width 107 height 25
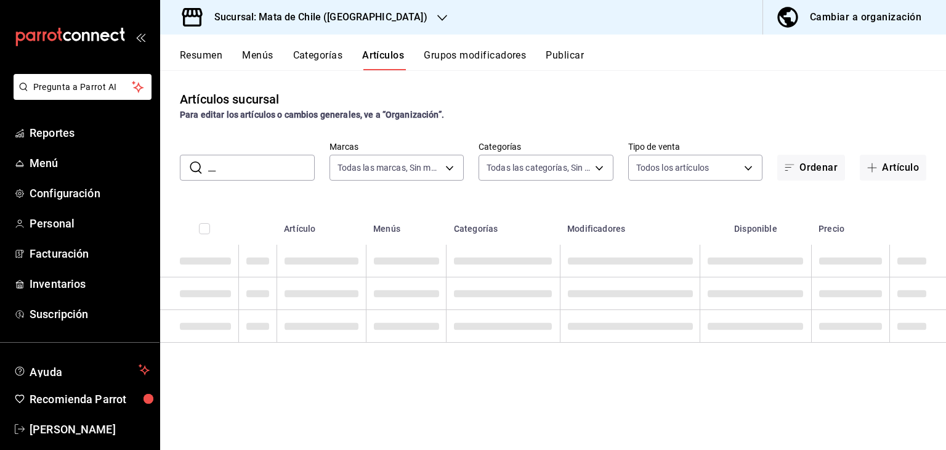
type input "_"
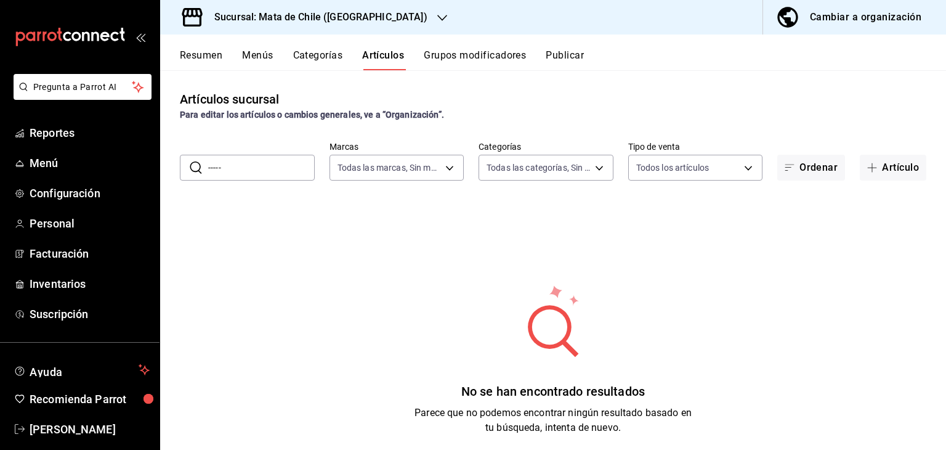
click at [252, 172] on input "-----" at bounding box center [261, 167] width 107 height 25
type input "-"
click at [594, 171] on body "Pregunta a Parrot AI Reportes Menú Configuración Personal Facturación Inventari…" at bounding box center [473, 225] width 946 height 450
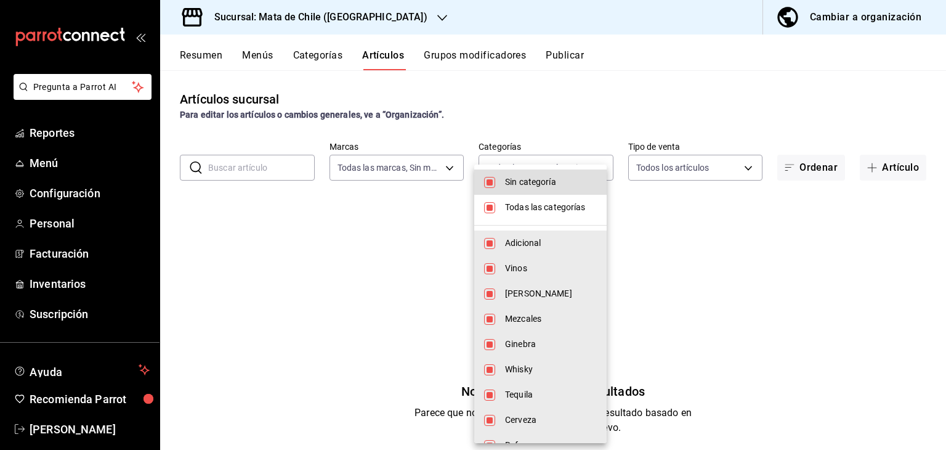
click at [496, 205] on li "Todas las categorías" at bounding box center [540, 207] width 132 height 25
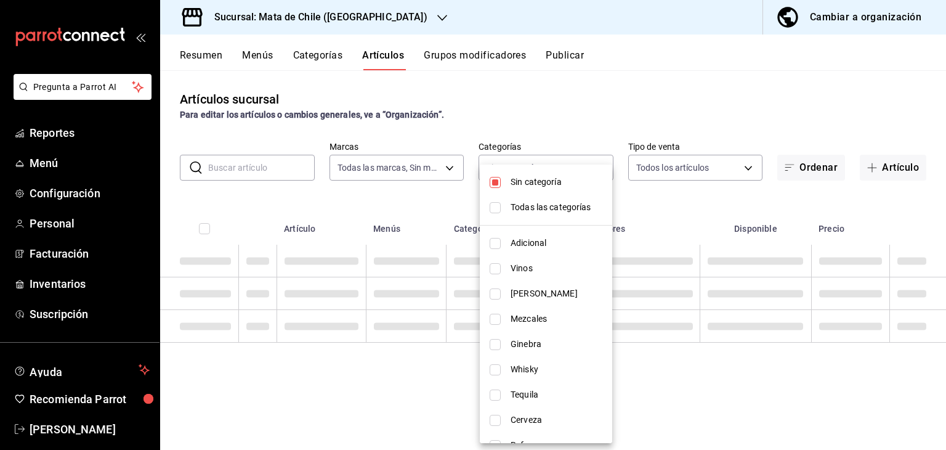
checkbox input "false"
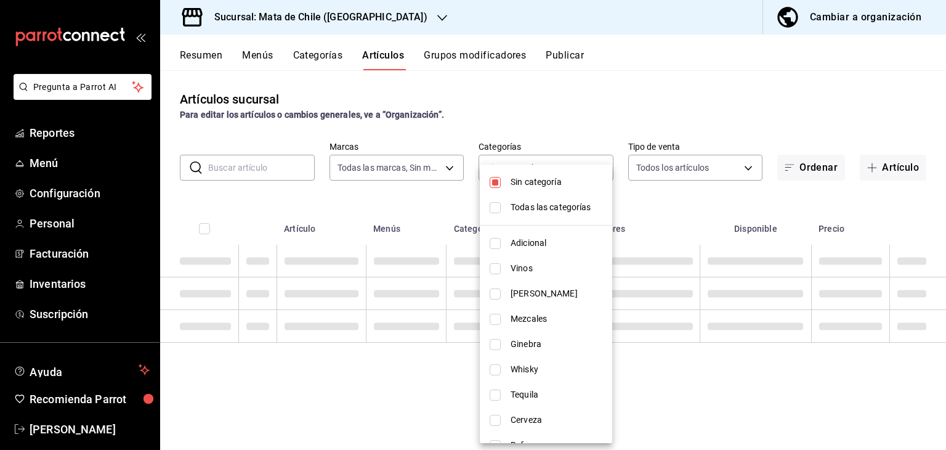
checkbox input "false"
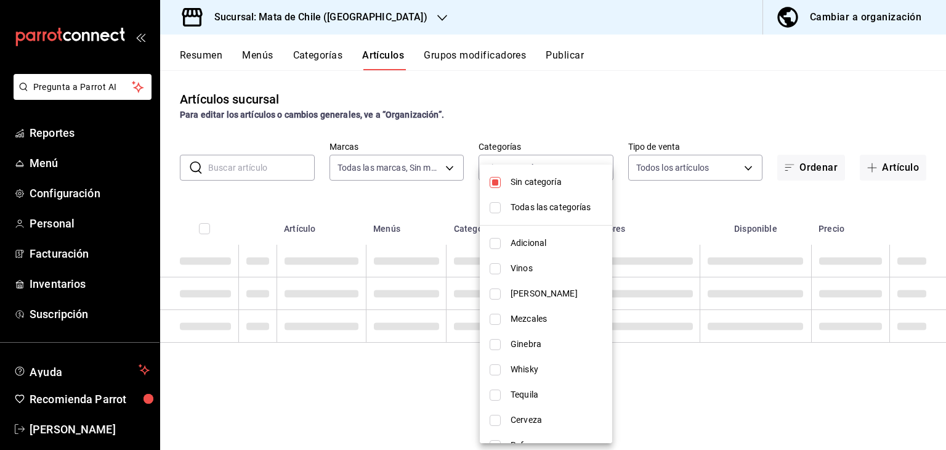
checkbox input "false"
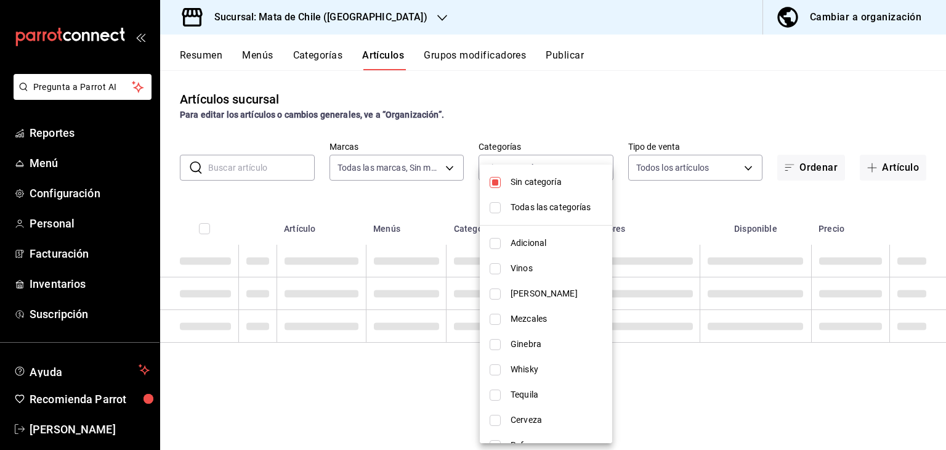
checkbox input "false"
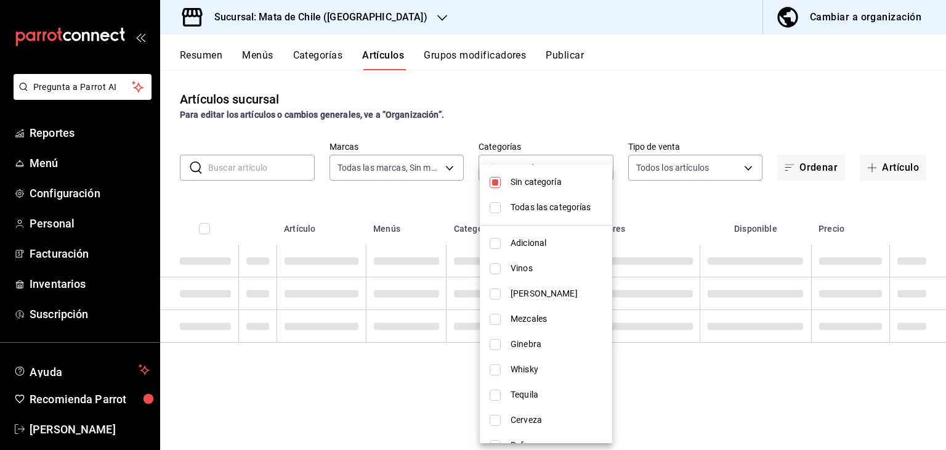
checkbox input "false"
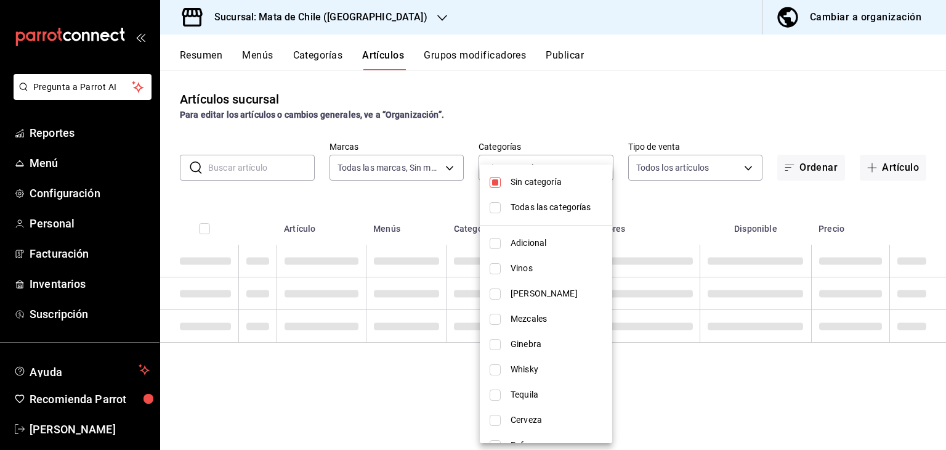
checkbox input "false"
click at [503, 182] on li "Sin categoría" at bounding box center [546, 181] width 132 height 25
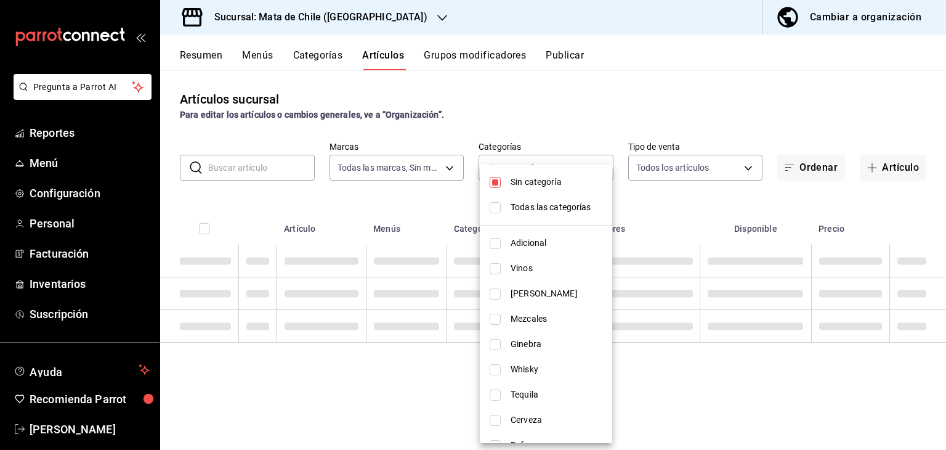
checkbox input "false"
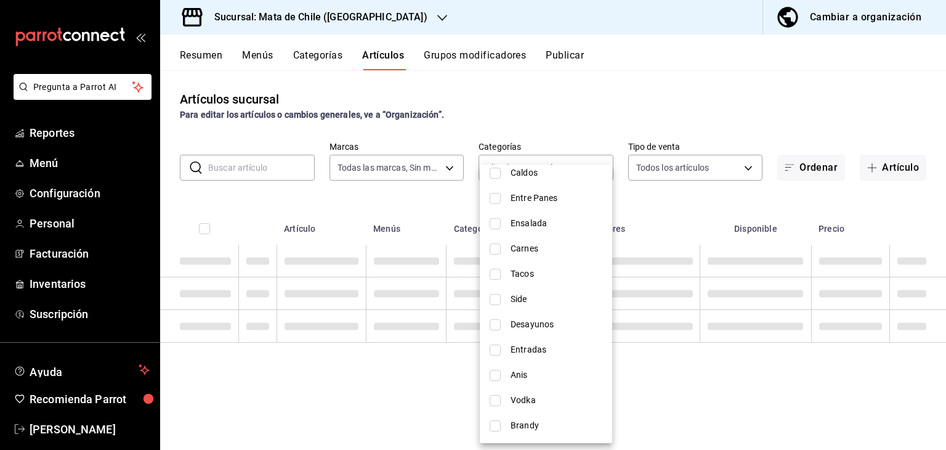
click at [500, 278] on li "Tacos" at bounding box center [546, 273] width 132 height 25
type input "43302ba9-3c74-42c2-9cad-2c3f886c5c6f"
checkbox input "true"
click at [562, 90] on div at bounding box center [473, 225] width 946 height 450
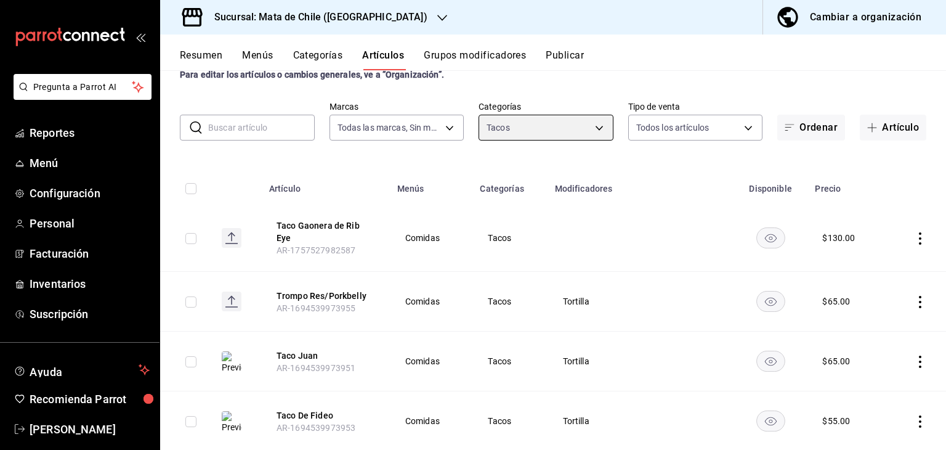
scroll to position [0, 0]
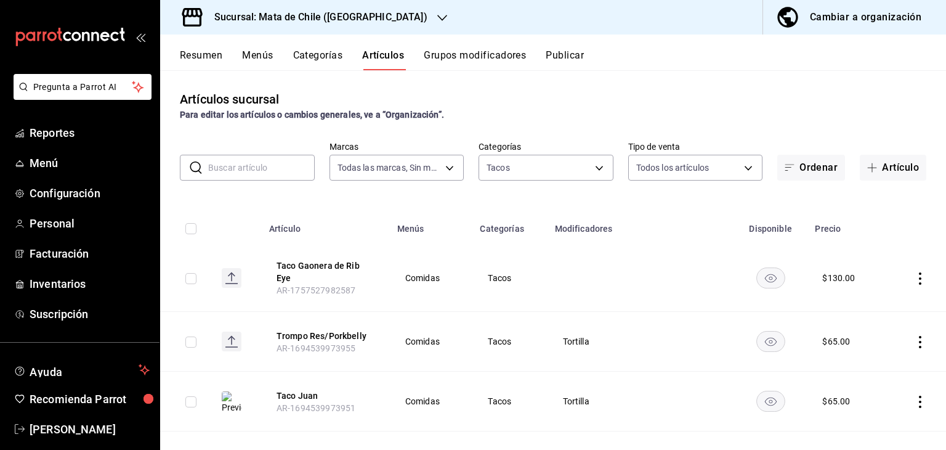
click at [333, 51] on button "Categorías" at bounding box center [318, 59] width 50 height 21
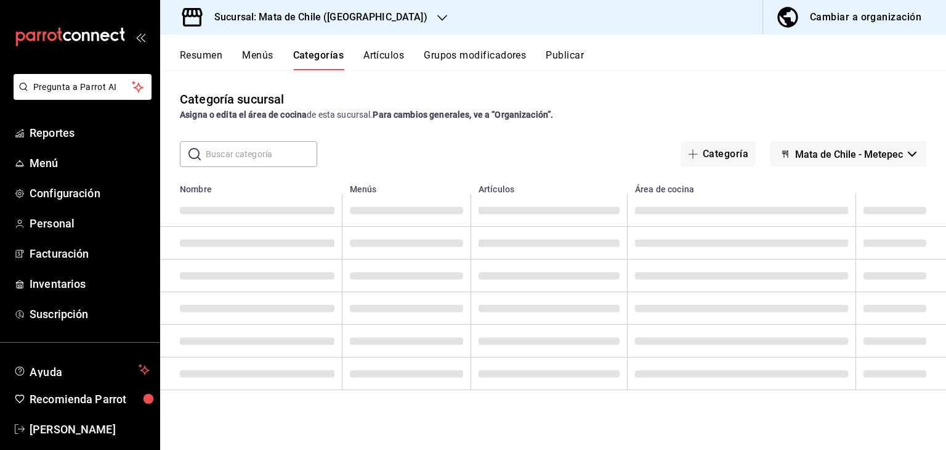
click at [261, 151] on input "text" at bounding box center [261, 154] width 111 height 25
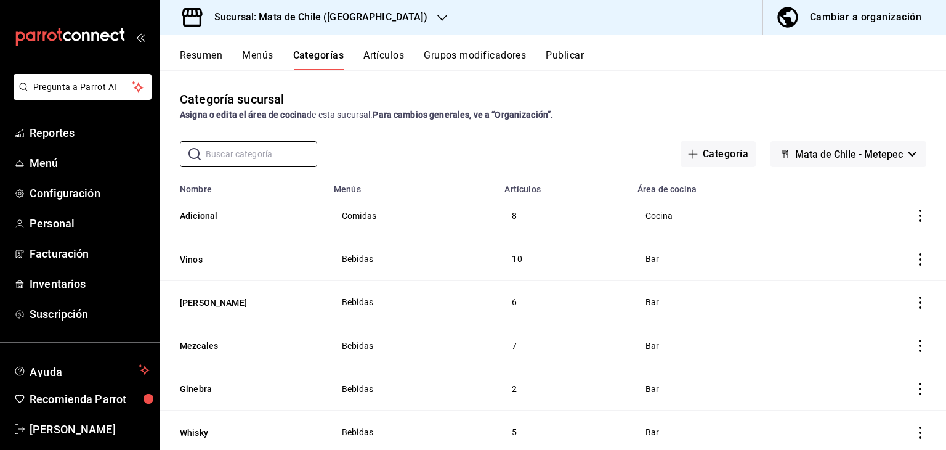
click at [422, 135] on div "Categoría sucursal Asigna o edita el área de cocina de esta sucursal. Para camb…" at bounding box center [553, 259] width 786 height 379
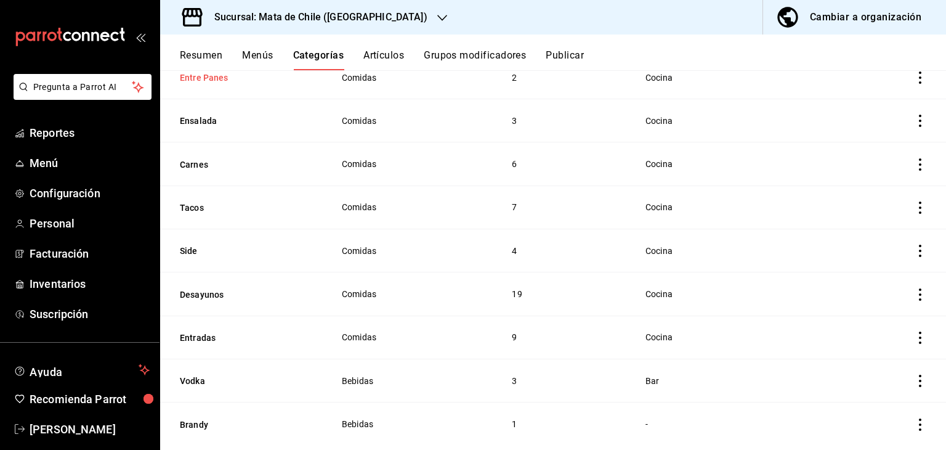
scroll to position [727, 0]
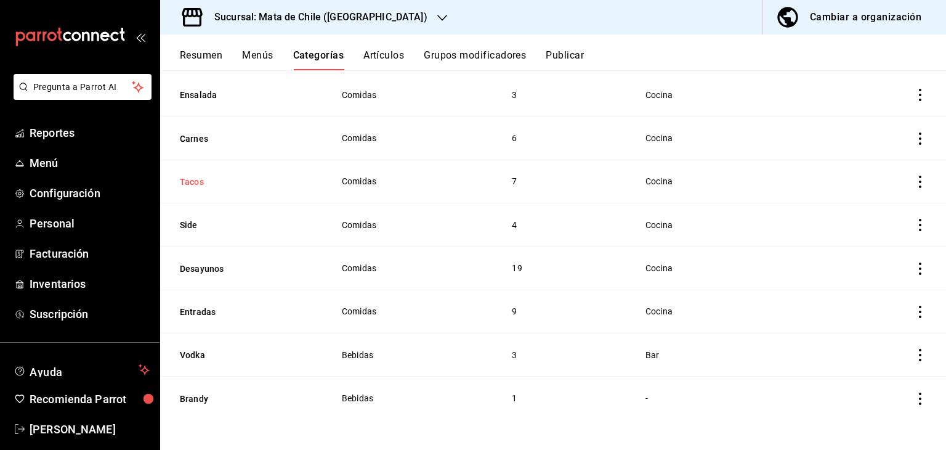
click at [197, 183] on button "Tacos" at bounding box center [241, 182] width 123 height 12
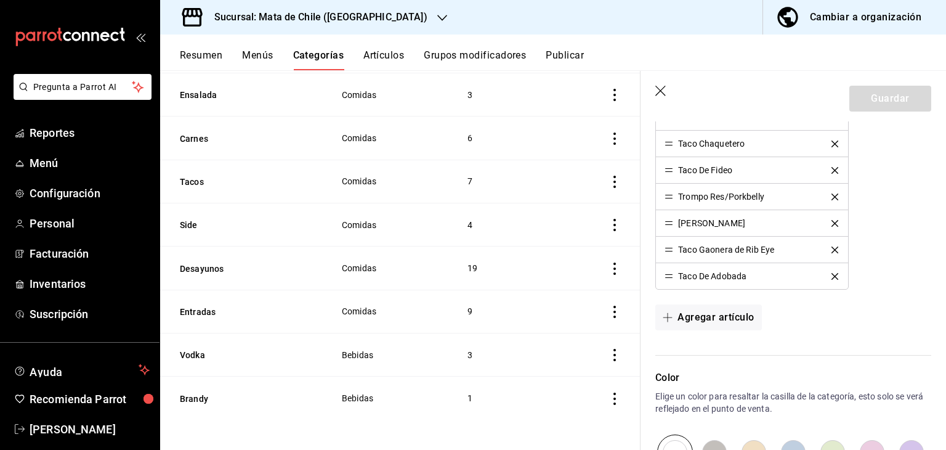
scroll to position [394, 0]
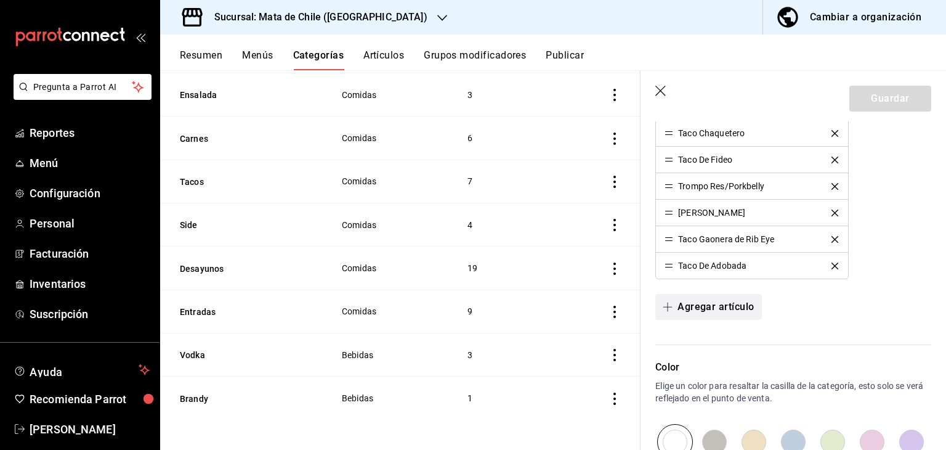
click at [712, 304] on button "Agregar artículo" at bounding box center [708, 307] width 106 height 26
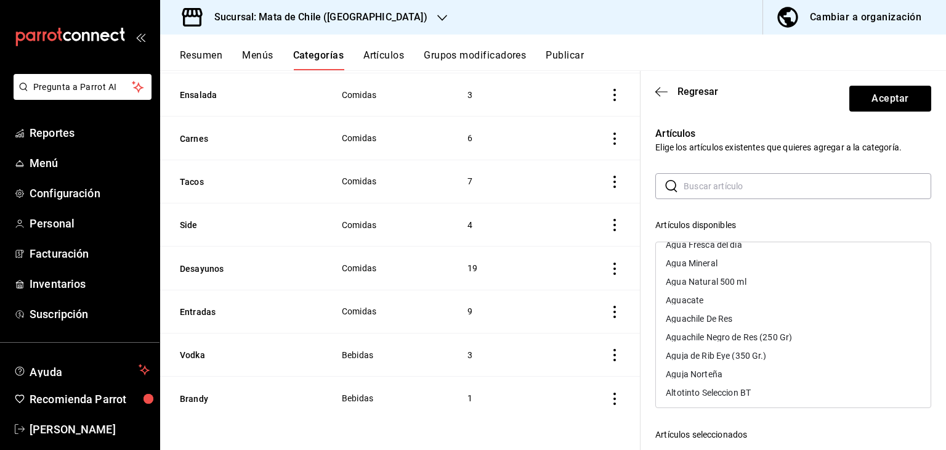
scroll to position [0, 0]
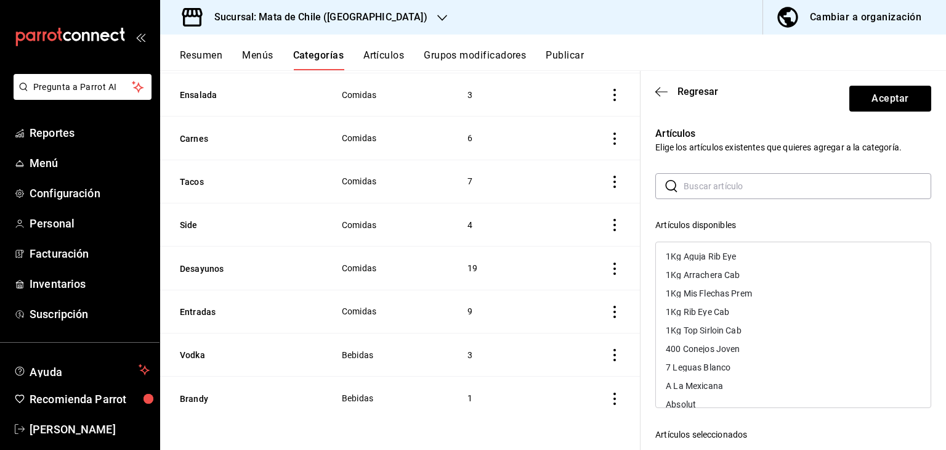
click at [384, 53] on button "Artículos" at bounding box center [383, 59] width 41 height 21
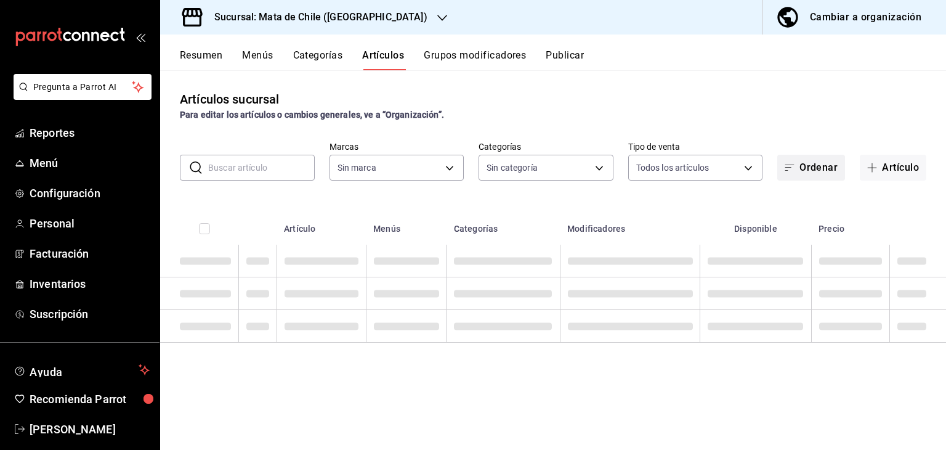
click at [791, 163] on icon "button" at bounding box center [790, 168] width 10 height 10
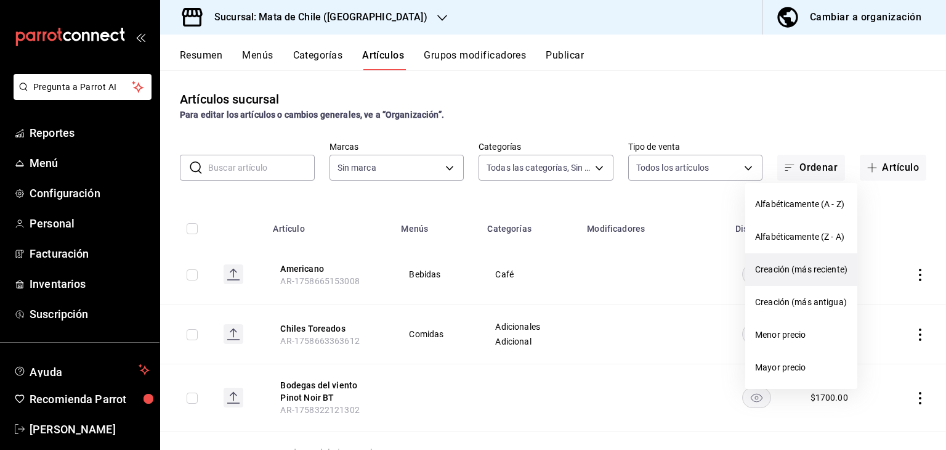
type input "cf65fc5d-9121-4a1d-bb15-005ec5fbc342,a1fec979-7794-49c6-bfe9-4bedd1fc643c,d733d…"
click at [771, 275] on span "Creación (más reciente)" at bounding box center [801, 269] width 92 height 13
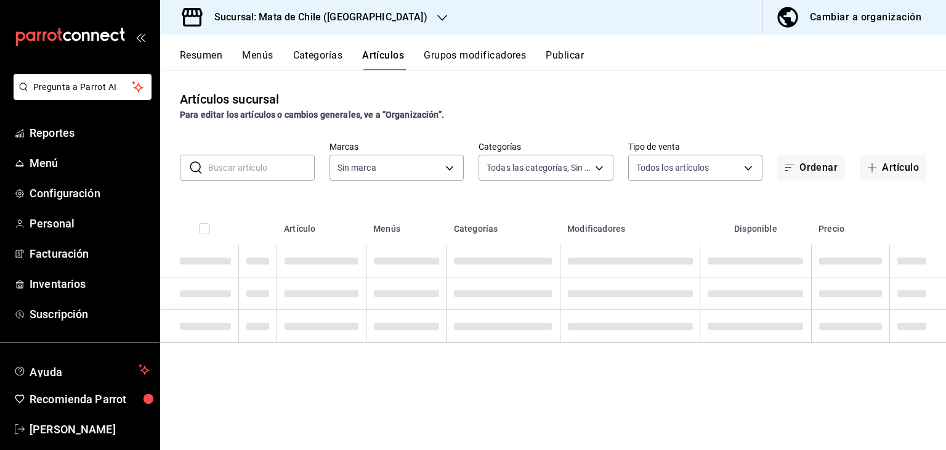
type input "f4b11457-1122-4e93-a1fc-b810eb3748b2"
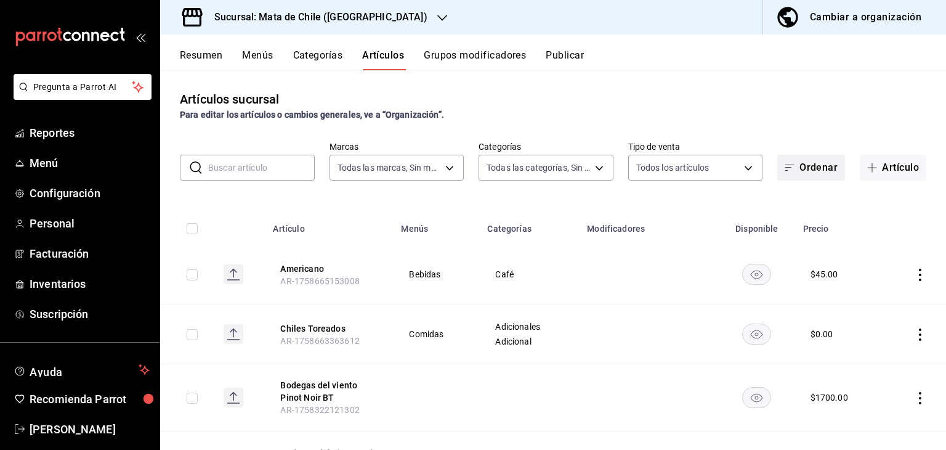
click at [799, 170] on button "Ordenar" at bounding box center [811, 168] width 68 height 26
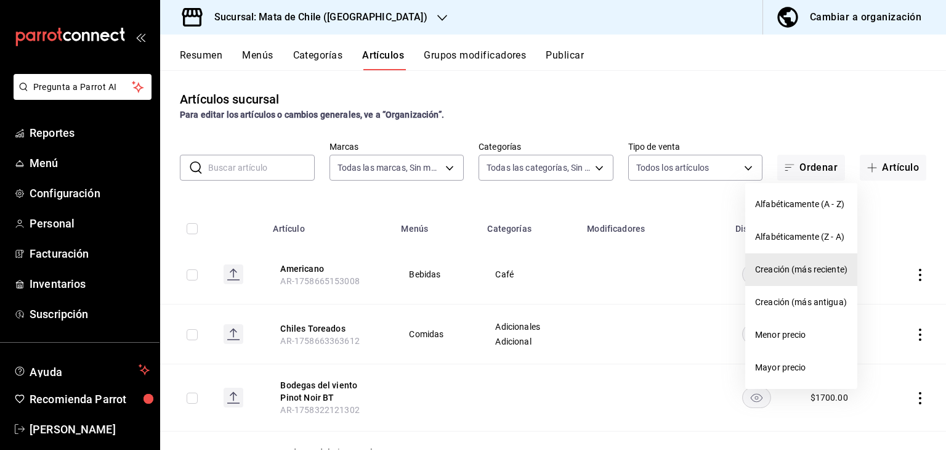
click at [771, 260] on li "Creación (más reciente)" at bounding box center [801, 269] width 112 height 33
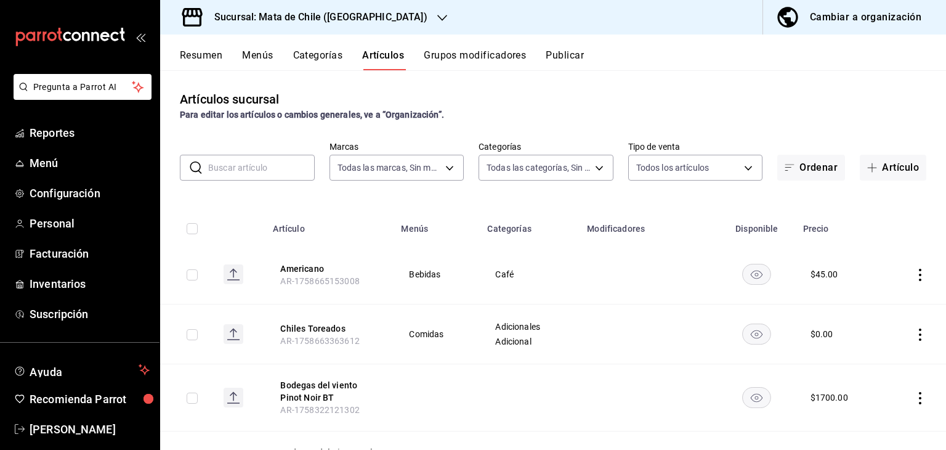
click at [877, 173] on button "Artículo" at bounding box center [893, 168] width 67 height 26
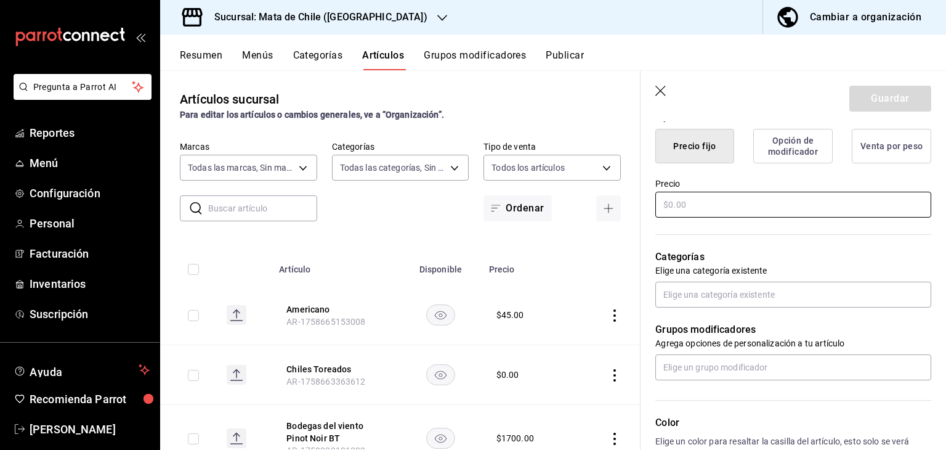
scroll to position [315, 0]
type input "----------"
click at [702, 211] on input "text" at bounding box center [793, 205] width 276 height 26
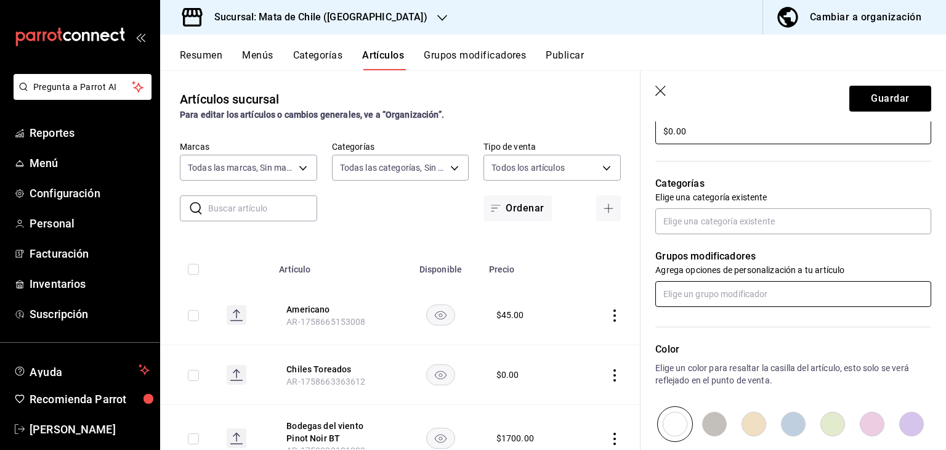
scroll to position [535, 0]
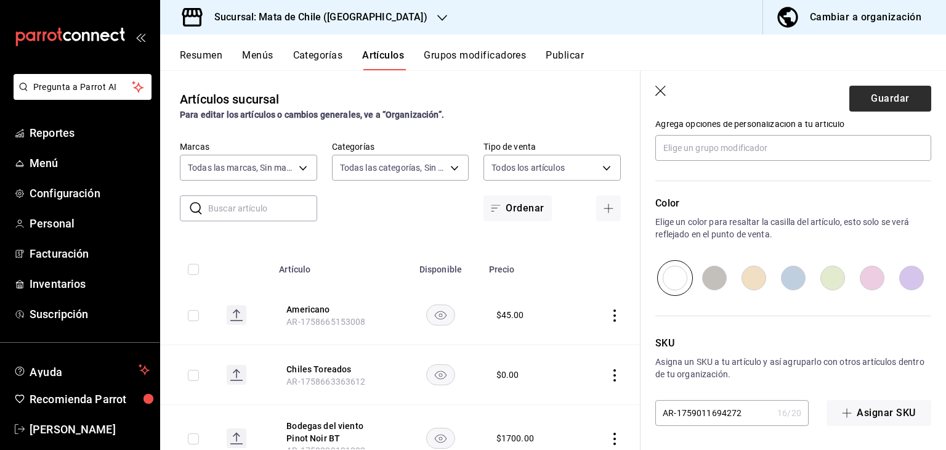
type input "$0.00"
click at [865, 107] on button "Guardar" at bounding box center [890, 99] width 82 height 26
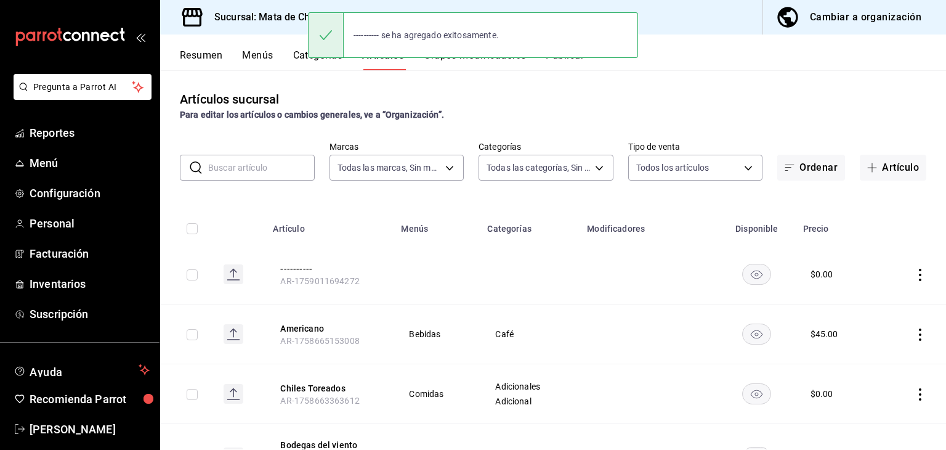
click at [270, 64] on button "Menús" at bounding box center [257, 59] width 31 height 21
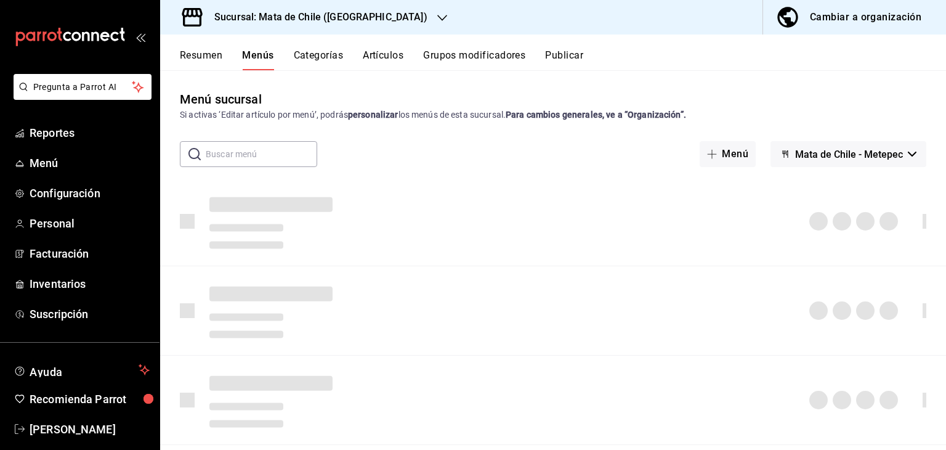
click at [306, 62] on button "Categorías" at bounding box center [319, 59] width 50 height 21
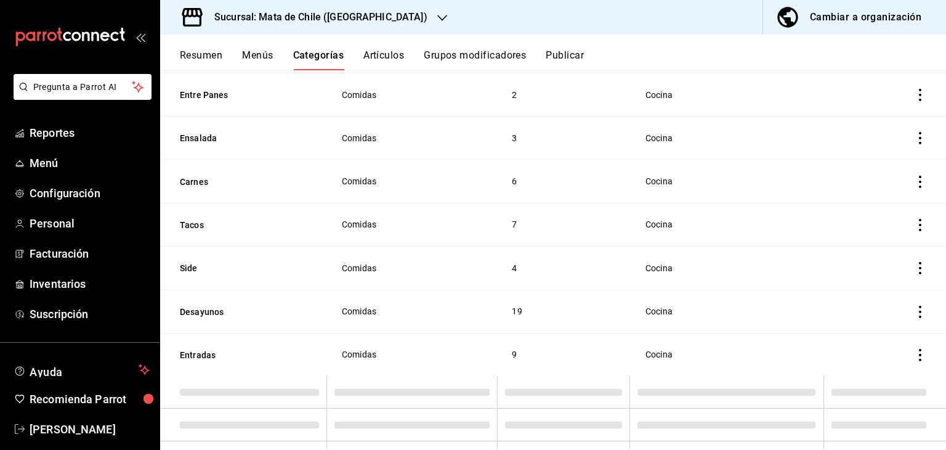
scroll to position [684, 0]
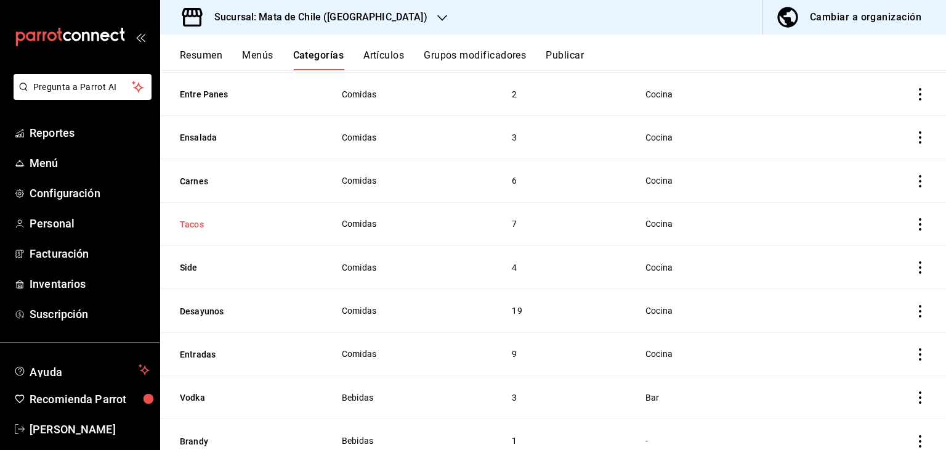
click at [182, 229] on button "Tacos" at bounding box center [241, 224] width 123 height 12
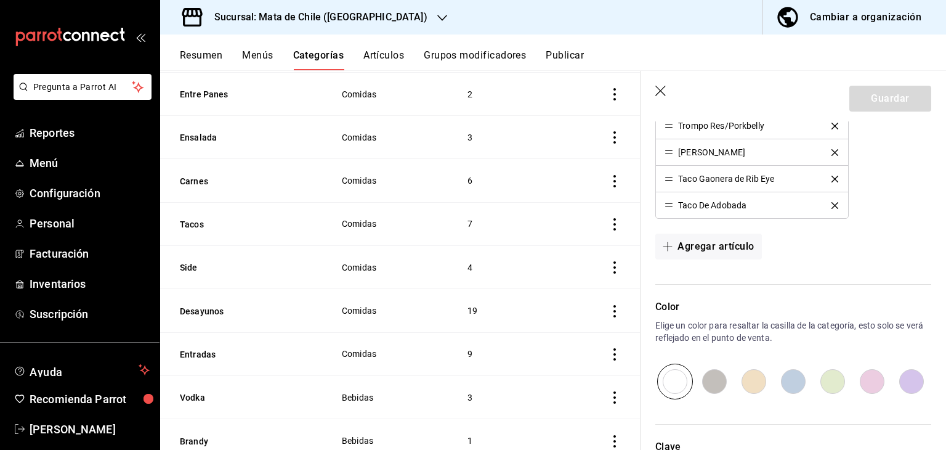
scroll to position [446, 0]
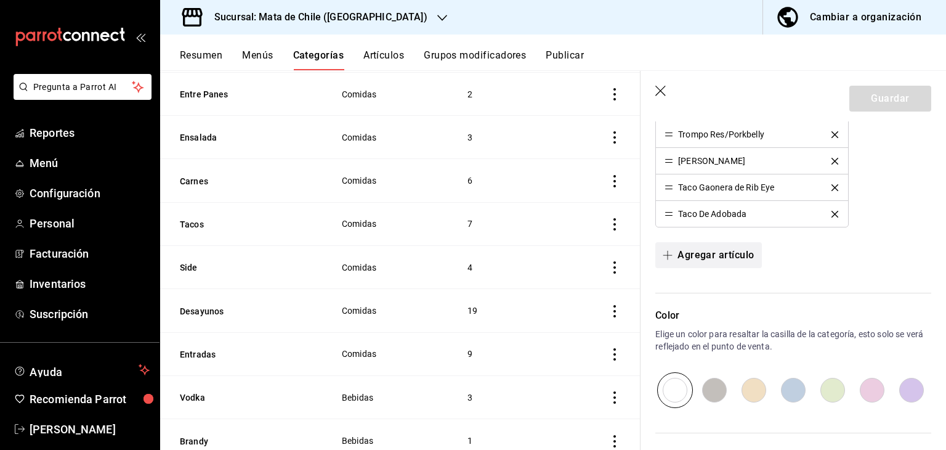
click at [694, 249] on button "Agregar artículo" at bounding box center [708, 255] width 106 height 26
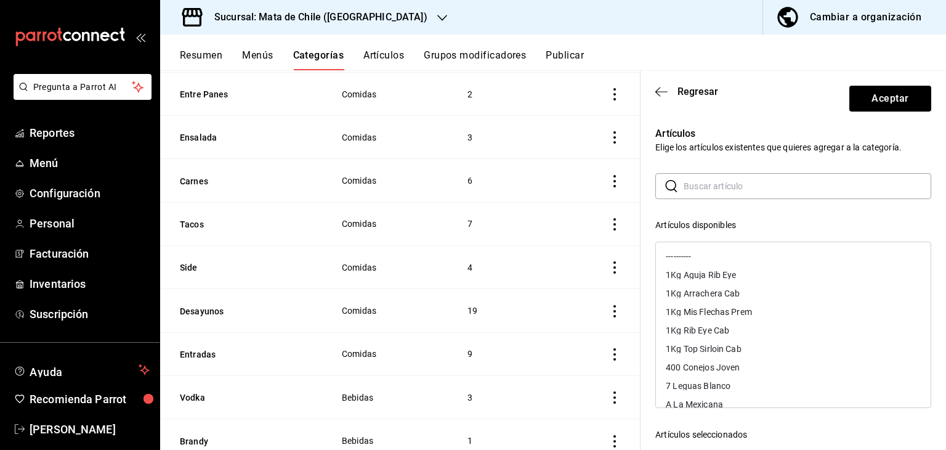
click at [738, 261] on div "----------" at bounding box center [793, 256] width 275 height 18
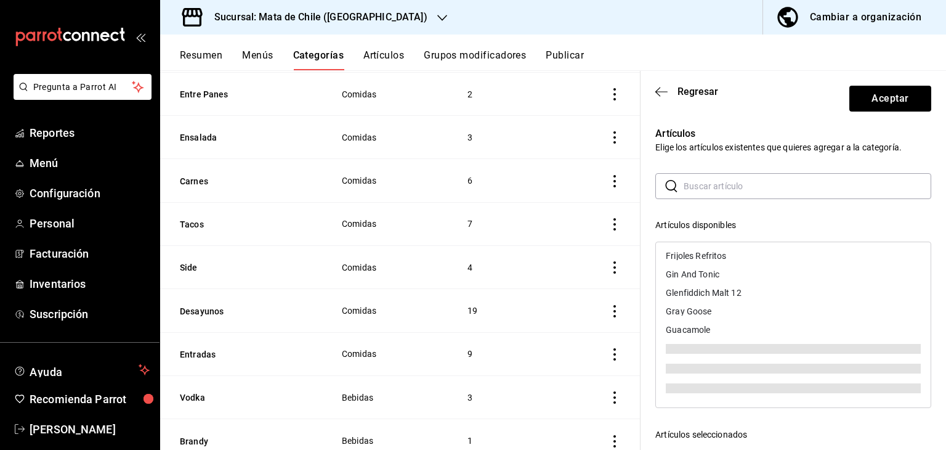
scroll to position [188, 0]
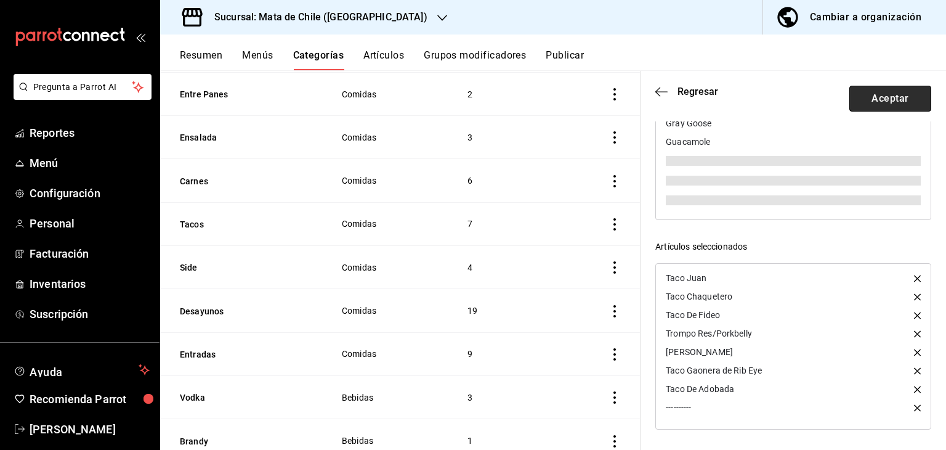
click at [872, 92] on button "Aceptar" at bounding box center [890, 99] width 82 height 26
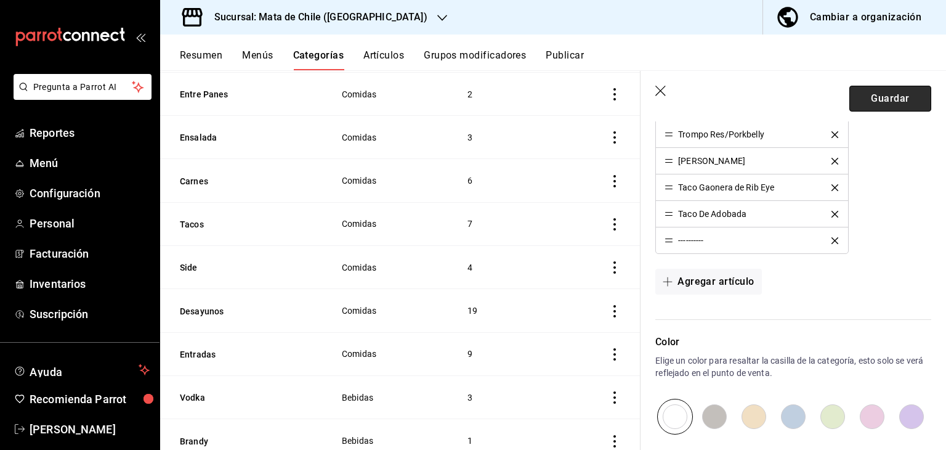
click at [853, 101] on button "Guardar" at bounding box center [890, 99] width 82 height 26
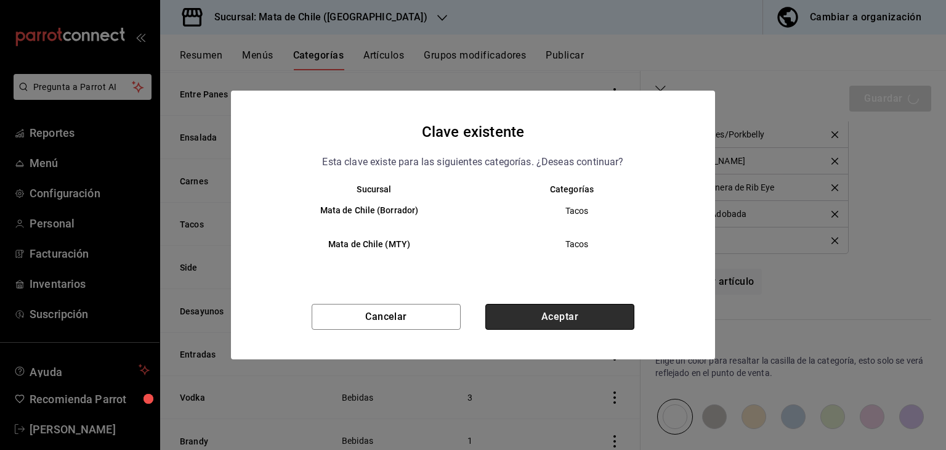
click at [559, 311] on button "Aceptar" at bounding box center [559, 317] width 149 height 26
